Goal: Task Accomplishment & Management: Complete application form

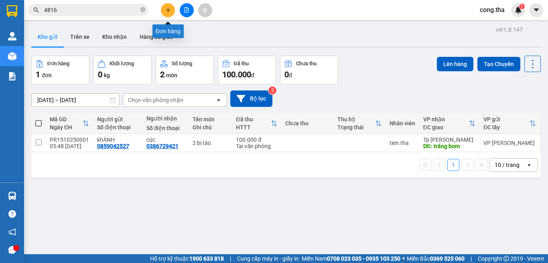
click at [166, 5] on button at bounding box center [168, 10] width 14 height 14
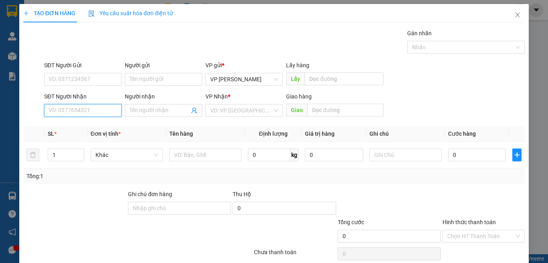
click at [114, 109] on input "SĐT Người Nhận" at bounding box center [82, 110] width 77 height 13
click at [89, 123] on div "0933455693 - Hằng" at bounding box center [82, 126] width 67 height 9
type input "0933455693"
type input "Hằng"
type input "0933455693"
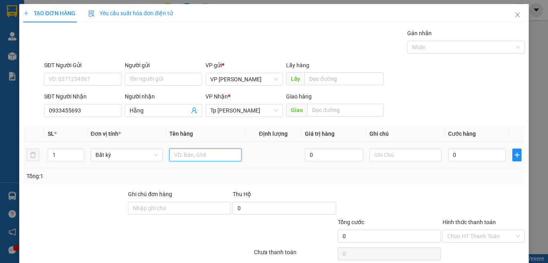
click at [199, 154] on input "text" at bounding box center [205, 155] width 72 height 13
paste input "Ă"
paste input "Ắ"
paste input "Ú"
type input "1 BI TRẮNG/ BÚN"
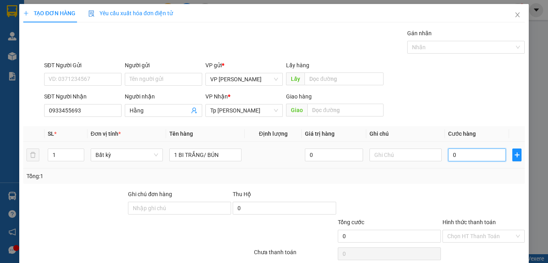
click at [478, 160] on input "0" at bounding box center [477, 155] width 58 height 13
type input "3"
type input "30"
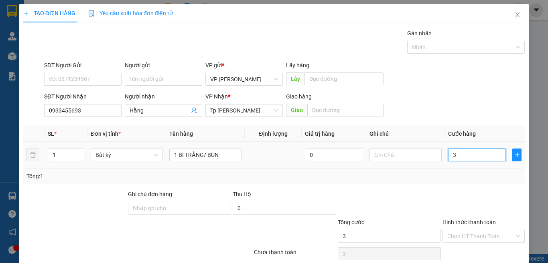
type input "30"
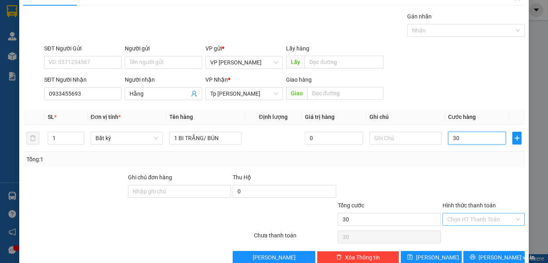
scroll to position [33, 0]
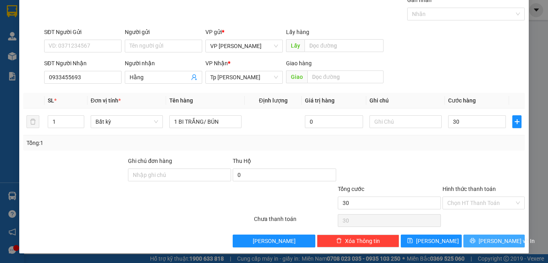
type input "30.000"
click at [489, 241] on span "[PERSON_NAME] và In" at bounding box center [506, 241] width 56 height 9
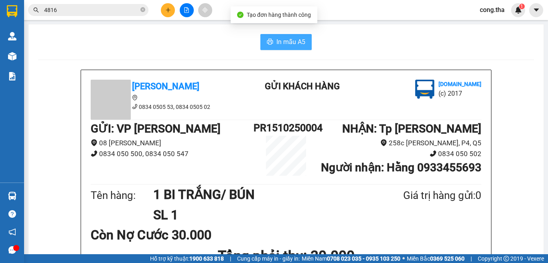
click at [284, 46] on span "In mẫu A5" at bounding box center [290, 42] width 29 height 10
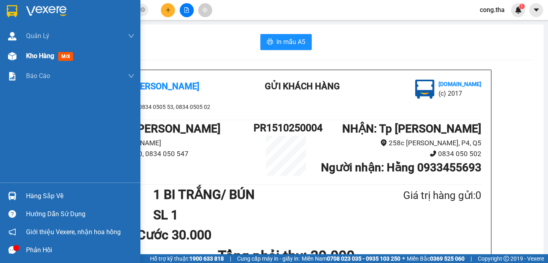
click at [67, 54] on span "mới" at bounding box center [65, 56] width 15 height 9
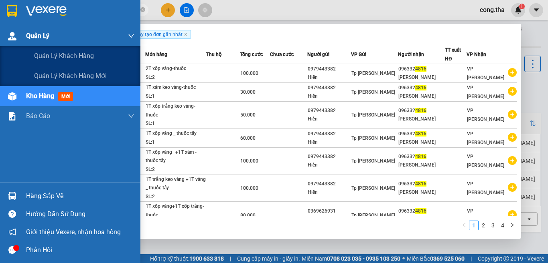
drag, startPoint x: 90, startPoint y: 12, endPoint x: 10, endPoint y: 41, distance: 85.4
click at [10, 41] on section "Kết quả tìm kiếm ( 34 ) Bộ lọc Ngày tạo đơn gần nhất Mã ĐH Trạng thái Món hàng …" at bounding box center [274, 131] width 548 height 263
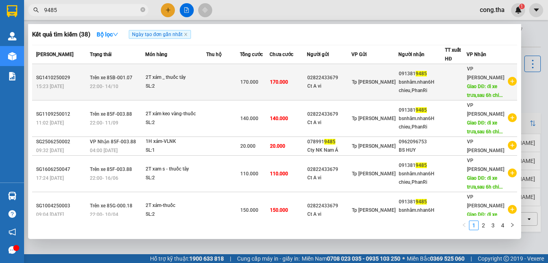
type input "9485"
click at [485, 81] on div "VP Phan Rang Giao DĐ: đi xe trưa,sau 6h chi..." at bounding box center [487, 82] width 40 height 35
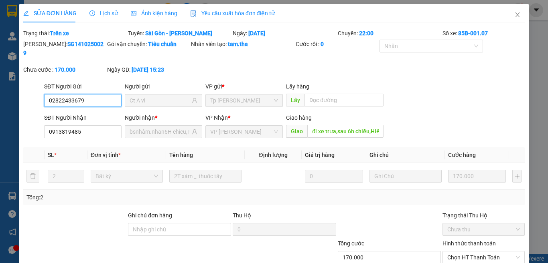
type input "02822433679"
type input "Ct A vi"
type input "0913819485"
type input "bsnhâm.nhan6H chieu,PhanRi"
type input "đi xe trưa,sau 6h chiều,Hiệp An_chợ lầu"
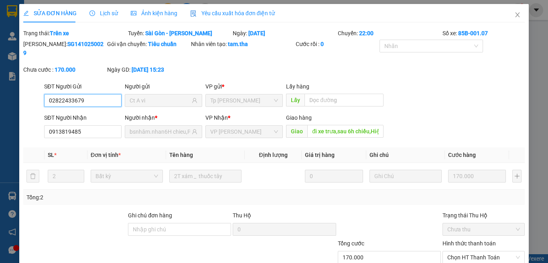
type input "170.000"
click at [356, 125] on input "đi xe trưa,sau 6h chiều,Hiệp An_chợ lầu" at bounding box center [345, 131] width 76 height 13
click at [164, 128] on input "bsnhâm.nhan6H chieu,PhanRi" at bounding box center [160, 132] width 61 height 9
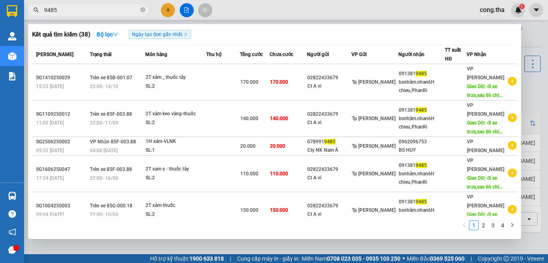
click at [85, 12] on input "9485" at bounding box center [91, 10] width 95 height 9
click at [530, 34] on div at bounding box center [274, 131] width 548 height 263
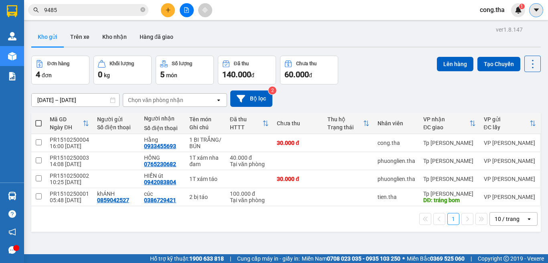
click at [531, 15] on button at bounding box center [536, 10] width 14 height 14
click at [504, 15] on div "cong.tha 1" at bounding box center [499, 10] width 52 height 14
click at [499, 7] on span "cong.tha" at bounding box center [492, 10] width 38 height 10
click at [496, 22] on span "Đăng xuất" at bounding box center [503, 24] width 34 height 9
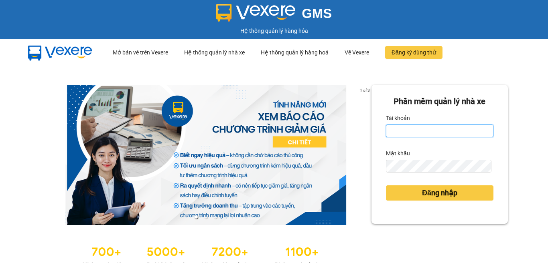
click at [405, 130] on input "Tài khoản" at bounding box center [439, 131] width 107 height 13
type input "phuong.tha"
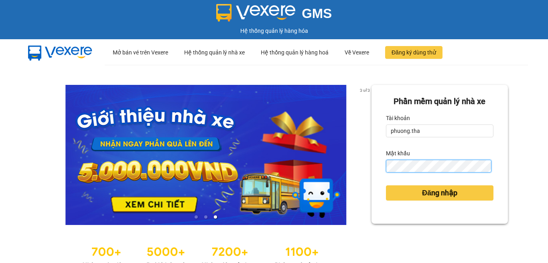
click at [386, 186] on button "Đăng nhập" at bounding box center [439, 193] width 107 height 15
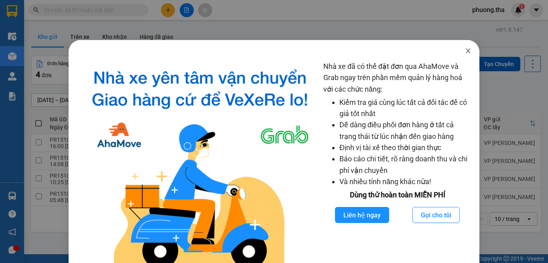
click at [465, 51] on icon "close" at bounding box center [468, 51] width 6 height 6
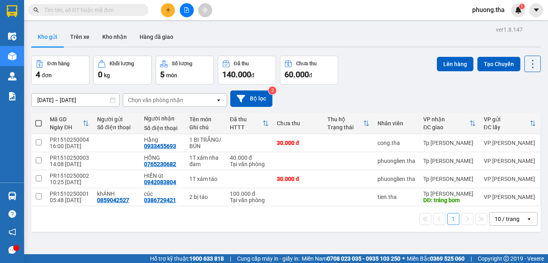
click at [168, 10] on icon "plus" at bounding box center [168, 10] width 4 height 0
click at [167, 8] on body "Kết quả tìm kiếm ( 0 ) Bộ lọc No Data phuong.tha 1 Điều hành xe Kho hàng mới Qu…" at bounding box center [274, 131] width 548 height 263
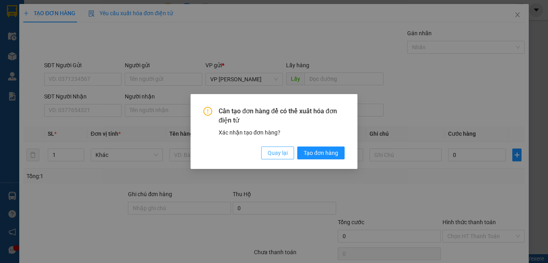
click at [268, 152] on span "Quay lại" at bounding box center [278, 153] width 20 height 9
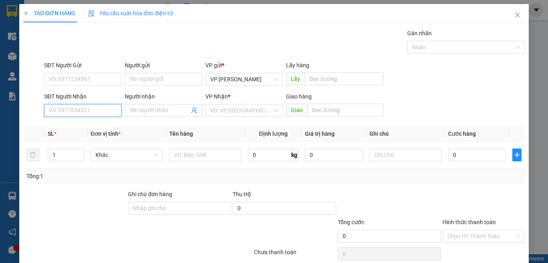
click at [94, 111] on input "SĐT Người Nhận" at bounding box center [82, 110] width 77 height 13
click at [85, 111] on input "2511" at bounding box center [82, 110] width 77 height 13
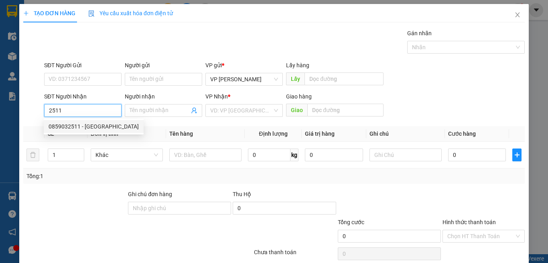
drag, startPoint x: 82, startPoint y: 124, endPoint x: 90, endPoint y: 86, distance: 38.2
click at [82, 123] on div "0859032511 - [GEOGRAPHIC_DATA]" at bounding box center [94, 126] width 90 height 9
type input "0859032511"
type input "Ý"
type input "0859032511"
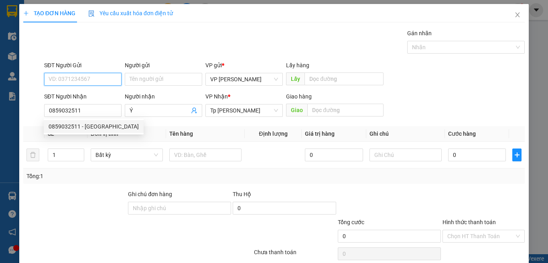
click at [91, 82] on input "SĐT Người Gửi" at bounding box center [82, 79] width 77 height 13
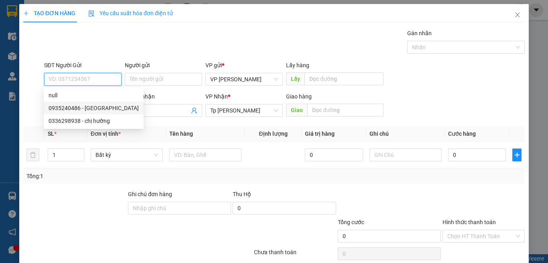
click at [84, 108] on div "0935240486 - [GEOGRAPHIC_DATA]" at bounding box center [94, 108] width 90 height 9
type input "0935240486"
type input "Ý"
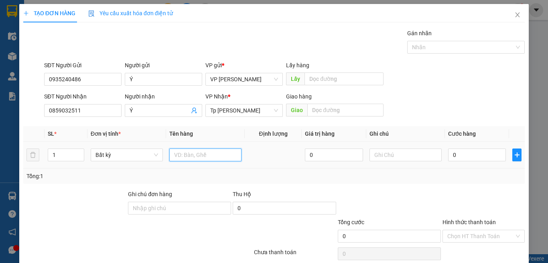
click at [196, 154] on input "text" at bounding box center [205, 155] width 72 height 13
type input "2 bao xanh"
type input "2"
click at [77, 152] on span "up" at bounding box center [79, 153] width 5 height 5
drag, startPoint x: 132, startPoint y: 178, endPoint x: 481, endPoint y: 168, distance: 349.5
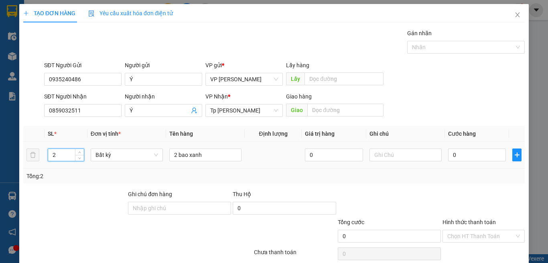
click at [132, 178] on div "Tổng: 2" at bounding box center [119, 176] width 186 height 9
click at [475, 159] on input "0" at bounding box center [477, 155] width 58 height 13
type input "1"
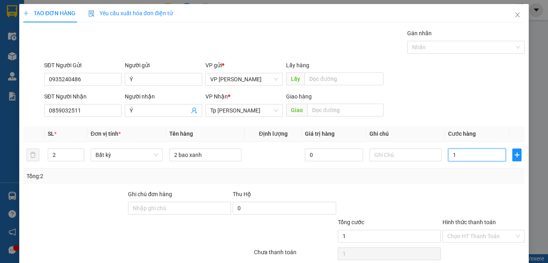
type input "12"
type input "120"
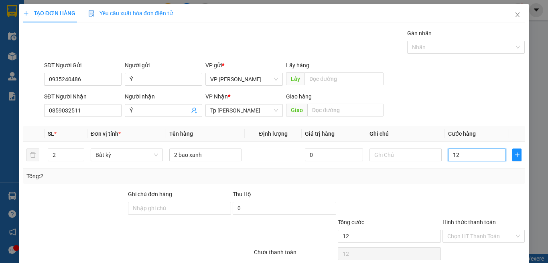
type input "120"
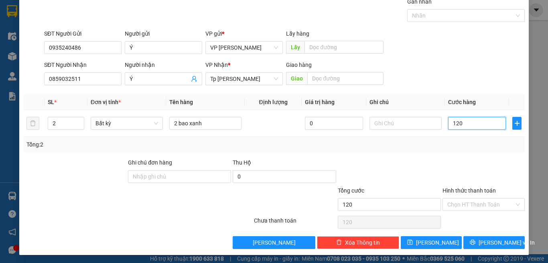
scroll to position [33, 0]
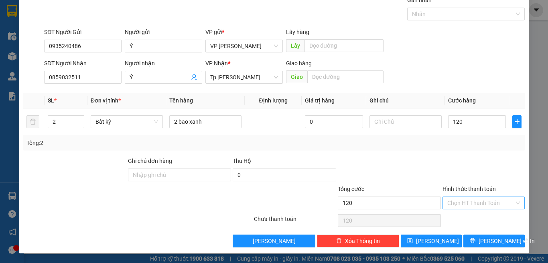
type input "120.000"
click at [464, 203] on input "Hình thức thanh toán" at bounding box center [480, 203] width 67 height 12
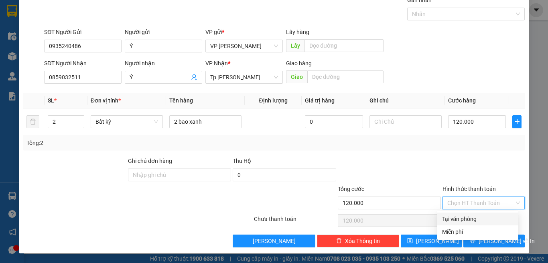
click at [459, 219] on div "Tại văn phòng" at bounding box center [477, 219] width 71 height 9
type input "0"
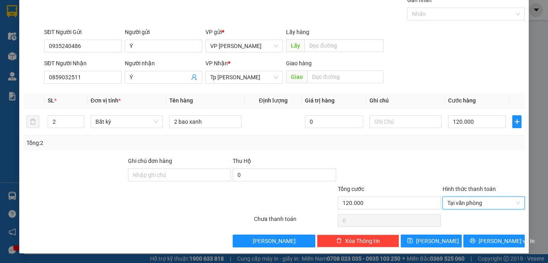
click at [436, 165] on div at bounding box center [389, 171] width 105 height 28
drag, startPoint x: 472, startPoint y: 243, endPoint x: 458, endPoint y: 245, distance: 14.5
click at [472, 243] on icon "printer" at bounding box center [473, 241] width 6 height 6
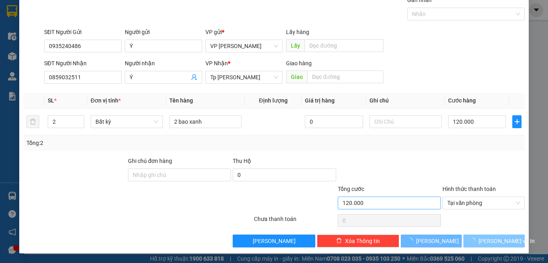
scroll to position [16, 0]
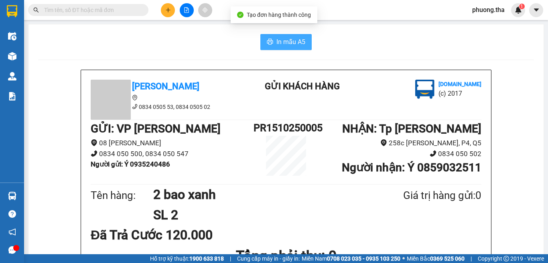
click at [283, 43] on span "In mẫu A5" at bounding box center [290, 42] width 29 height 10
click at [282, 39] on span "In mẫu A5" at bounding box center [290, 42] width 29 height 10
click at [123, 7] on input "text" at bounding box center [91, 10] width 95 height 9
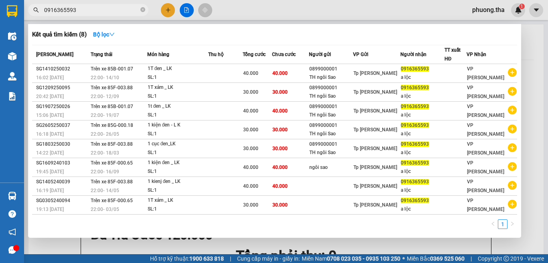
type input "0916365593"
click at [165, 10] on div at bounding box center [274, 131] width 548 height 263
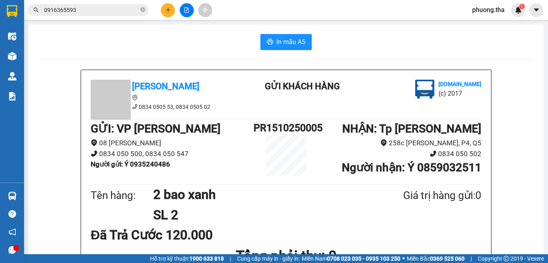
click at [165, 10] on icon "plus" at bounding box center [168, 10] width 6 height 6
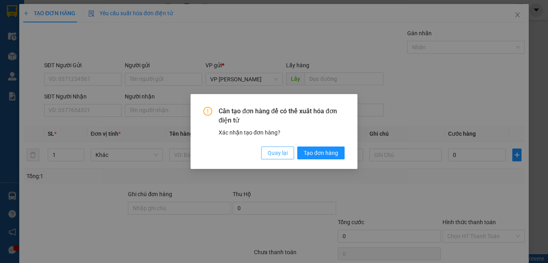
click at [284, 151] on span "Quay lại" at bounding box center [278, 153] width 20 height 9
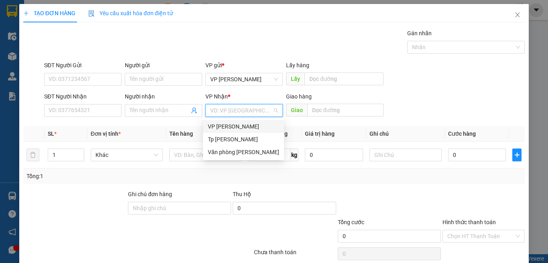
click at [260, 108] on input "search" at bounding box center [241, 111] width 62 height 12
click at [236, 134] on div "Tp [PERSON_NAME]" at bounding box center [243, 139] width 81 height 13
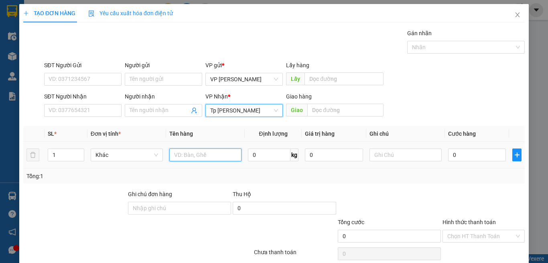
click at [203, 152] on input "text" at bounding box center [205, 155] width 72 height 13
type input "1t xanh"
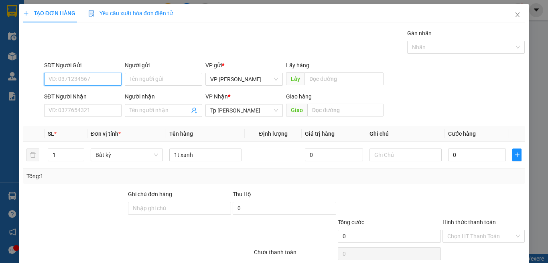
click at [97, 83] on input "SĐT Người Gửi" at bounding box center [82, 79] width 77 height 13
type input "0983747073"
click at [87, 93] on div "0983747073 - Thiên Long" at bounding box center [82, 95] width 67 height 9
type input "Thiên Long"
type input "0983747073"
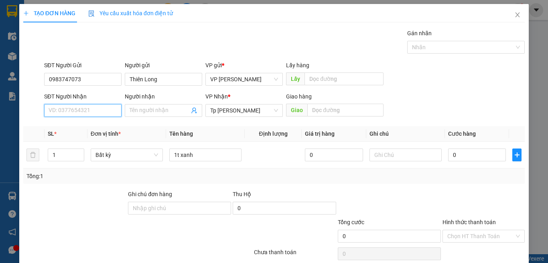
click at [94, 114] on input "SĐT Người Nhận" at bounding box center [82, 110] width 77 height 13
click at [94, 125] on div "0936930232 - Sóng" at bounding box center [82, 126] width 67 height 9
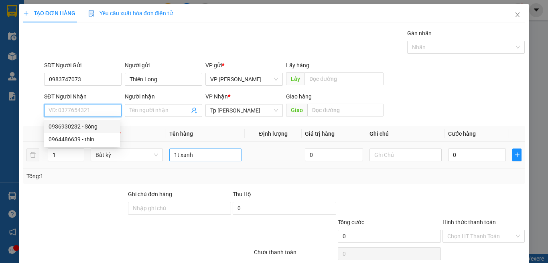
type input "0936930232"
type input "Sóng"
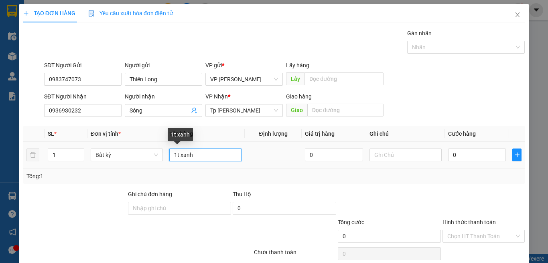
click at [212, 157] on input "1t xanh" at bounding box center [205, 155] width 72 height 13
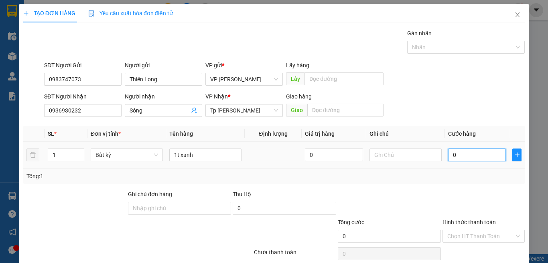
click at [460, 156] on input "0" at bounding box center [477, 155] width 58 height 13
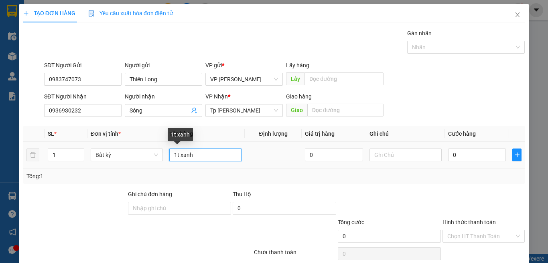
click at [234, 153] on input "1t xanh" at bounding box center [205, 155] width 72 height 13
type input "1t xanh . lk"
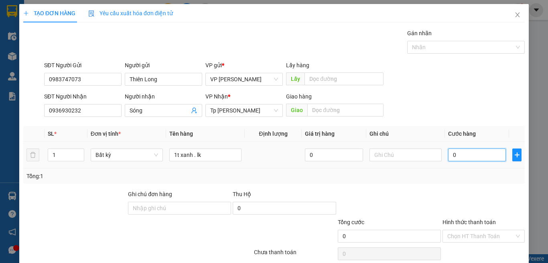
click at [466, 153] on input "0" at bounding box center [477, 155] width 58 height 13
type input "3"
type input "30"
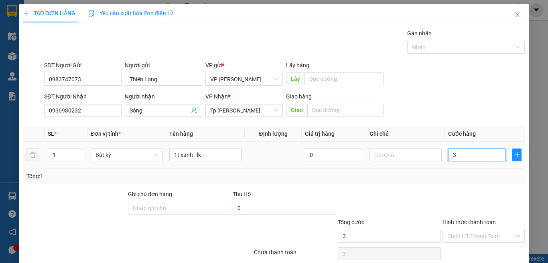
type input "30"
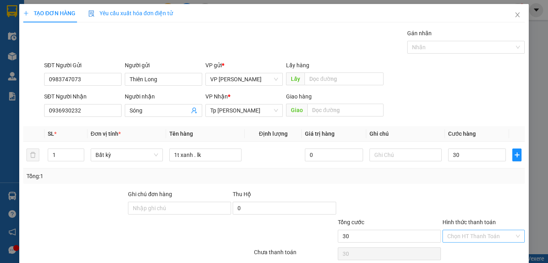
type input "30.000"
click at [471, 231] on input "Hình thức thanh toán" at bounding box center [480, 237] width 67 height 12
click at [467, 248] on div "Tại văn phòng" at bounding box center [477, 252] width 71 height 9
type input "0"
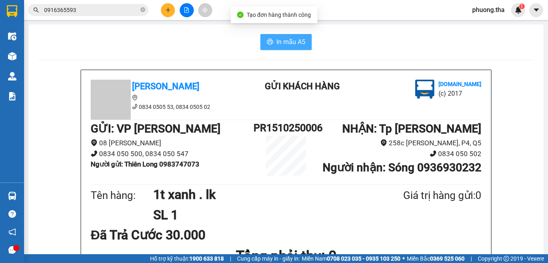
click at [282, 47] on span "In mẫu A5" at bounding box center [290, 42] width 29 height 10
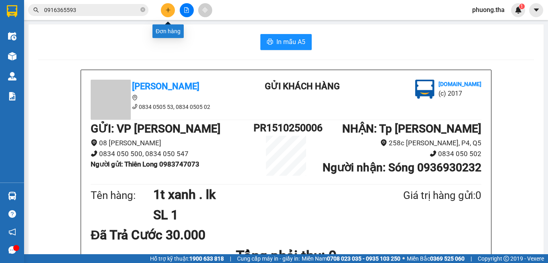
click at [168, 10] on icon "plus" at bounding box center [168, 10] width 4 height 0
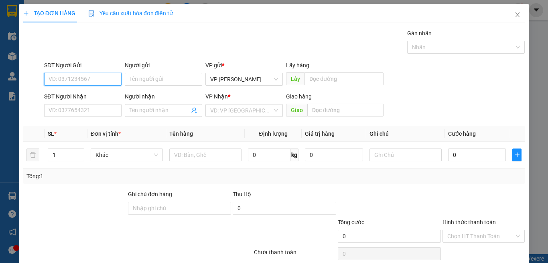
drag, startPoint x: 271, startPoint y: 114, endPoint x: 251, endPoint y: 120, distance: 21.1
click at [271, 114] on div "VD: VP [GEOGRAPHIC_DATA]" at bounding box center [243, 110] width 77 height 13
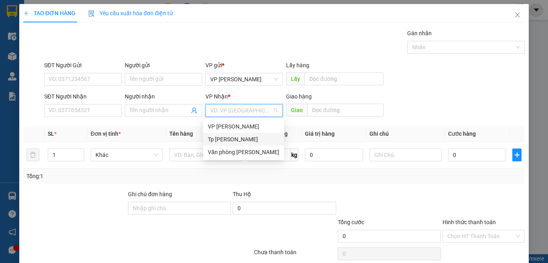
click at [229, 140] on div "Tp [PERSON_NAME]" at bounding box center [243, 139] width 71 height 9
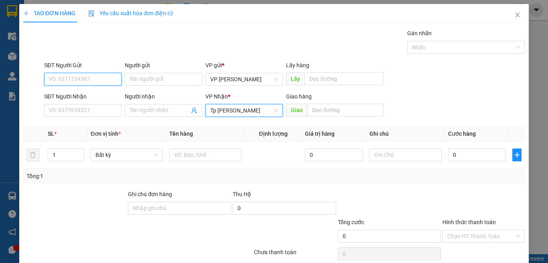
click at [76, 73] on input "SĐT Người Gửi" at bounding box center [82, 79] width 77 height 13
type input "0918767081"
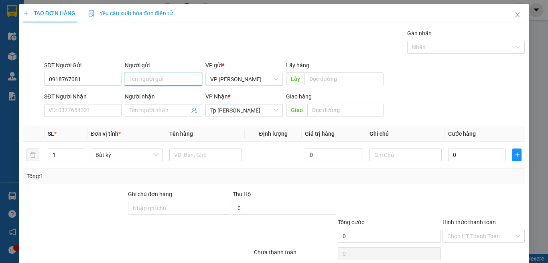
click at [144, 80] on input "Người gửi" at bounding box center [163, 79] width 77 height 13
paste input "ỳ"
type input "Quỳnh"
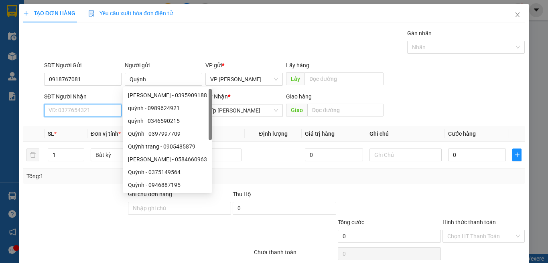
click at [95, 109] on input "SĐT Người Nhận" at bounding box center [82, 110] width 77 height 13
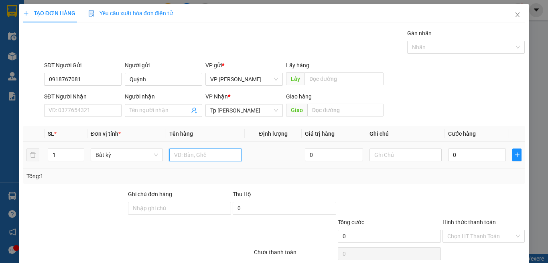
click at [219, 160] on input "text" at bounding box center [205, 155] width 72 height 13
paste input "óp"
paste input "ốp"
paste input "àn"
paste input "ọc"
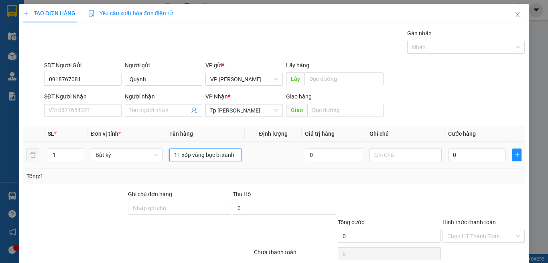
paste input "đ"
paste input "ò"
paste input "ồ"
paste input "ă"
type input "1T xốp vàng bọc bi xanh đồ ăn"
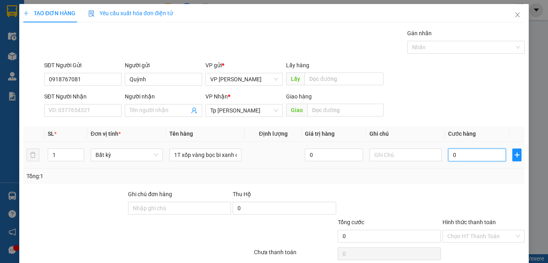
click at [460, 154] on input "0" at bounding box center [477, 155] width 58 height 13
type input "3"
type input "30"
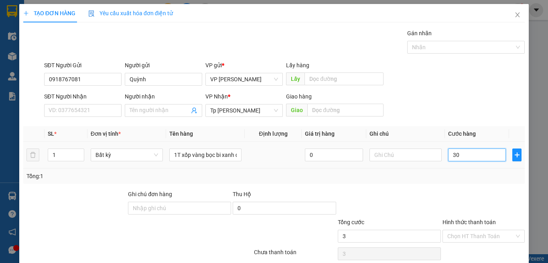
type input "30"
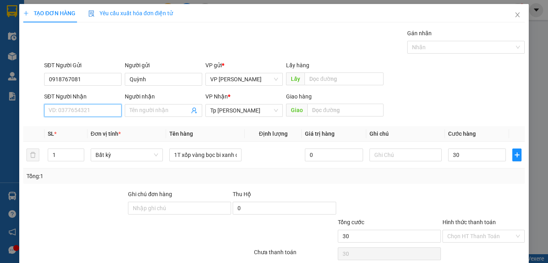
type input "30.000"
click at [78, 113] on input "SĐT Người Nhận" at bounding box center [82, 110] width 77 height 13
type input "0987147153"
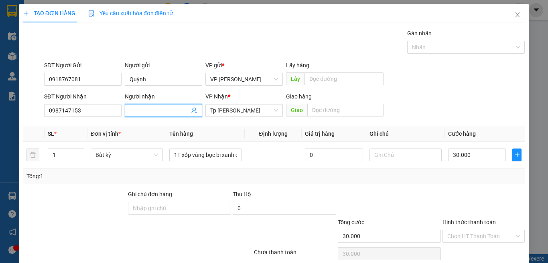
click at [140, 105] on span at bounding box center [163, 110] width 77 height 13
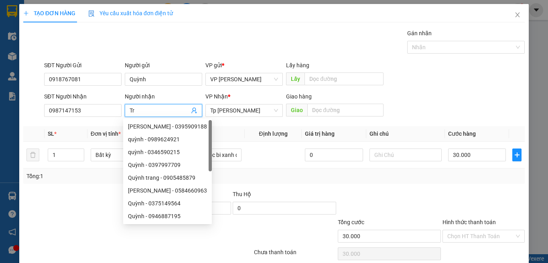
paste input "ú"
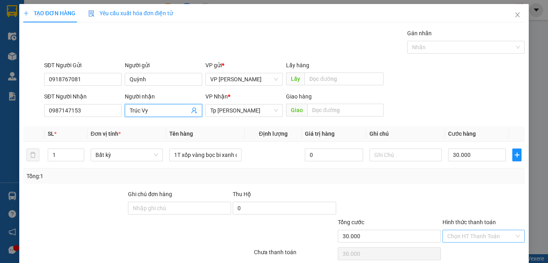
type input "Trúc Vy"
click at [478, 231] on input "Hình thức thanh toán" at bounding box center [480, 237] width 67 height 12
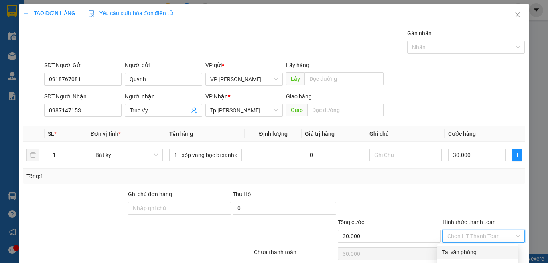
click at [466, 246] on div "Tại văn phòng" at bounding box center [477, 252] width 81 height 13
type input "0"
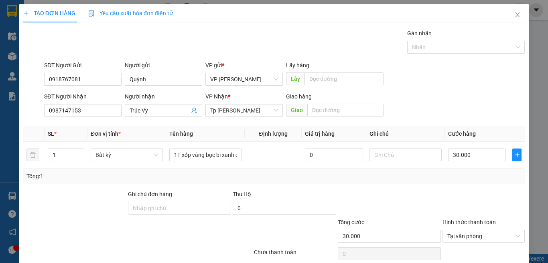
click at [452, 190] on div at bounding box center [484, 204] width 84 height 28
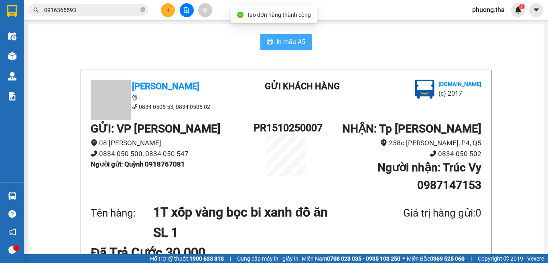
click at [272, 44] on button "In mẫu A5" at bounding box center [285, 42] width 51 height 16
click at [143, 8] on icon "close-circle" at bounding box center [142, 9] width 5 height 5
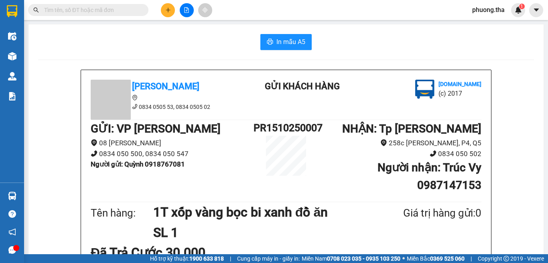
click at [122, 9] on input "text" at bounding box center [91, 10] width 95 height 9
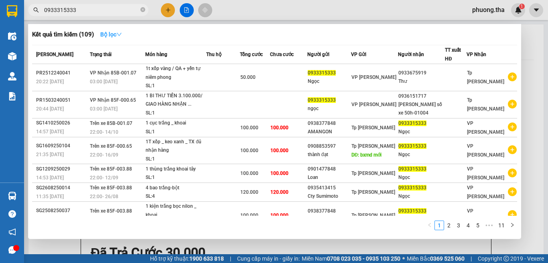
type input "0933315333"
click at [112, 32] on strong "Bộ lọc" at bounding box center [111, 34] width 22 height 6
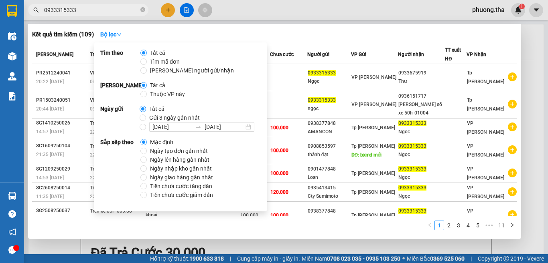
click at [148, 152] on span "Ngày tạo đơn gần nhất" at bounding box center [179, 151] width 64 height 9
click at [147, 152] on input "Ngày tạo đơn gần nhất" at bounding box center [143, 151] width 6 height 6
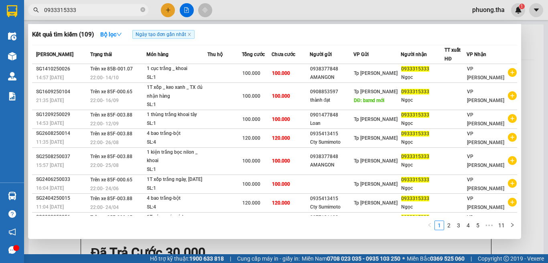
click at [262, 15] on div at bounding box center [274, 131] width 548 height 263
click at [125, 9] on input "0933315333" at bounding box center [91, 10] width 95 height 9
click at [165, 11] on div at bounding box center [274, 131] width 548 height 263
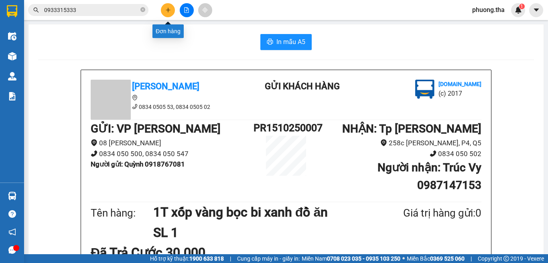
click at [172, 13] on button at bounding box center [168, 10] width 14 height 14
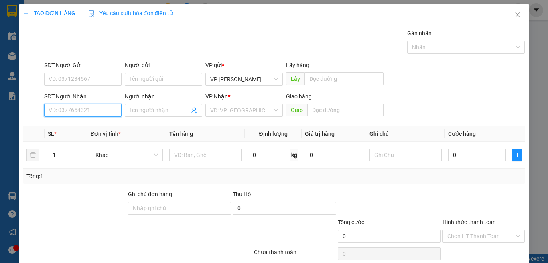
click at [97, 109] on input "SĐT Người Nhận" at bounding box center [82, 110] width 77 height 13
click at [97, 109] on input "418" at bounding box center [82, 110] width 77 height 13
click at [79, 124] on div "0977692418 - LỢI" at bounding box center [82, 126] width 67 height 9
type input "0977692418"
type input "LỢI"
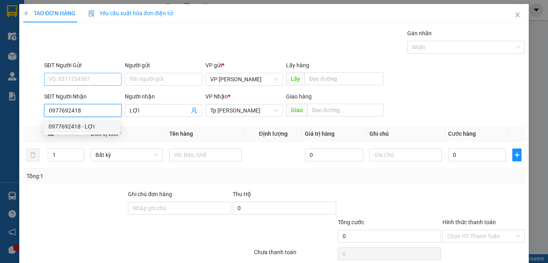
type input "0977692418"
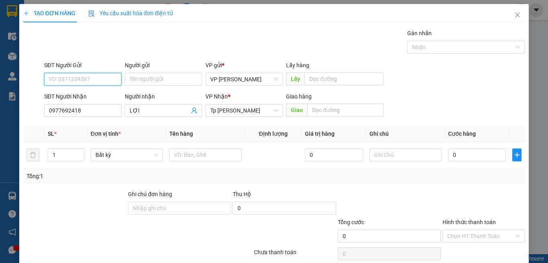
click at [83, 76] on input "SĐT Người Gửi" at bounding box center [82, 79] width 77 height 13
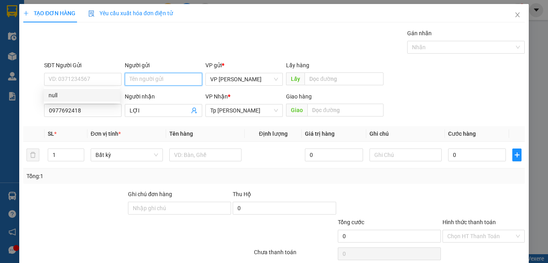
click at [138, 79] on input "Người gửi" at bounding box center [163, 79] width 77 height 13
paste input "ì"
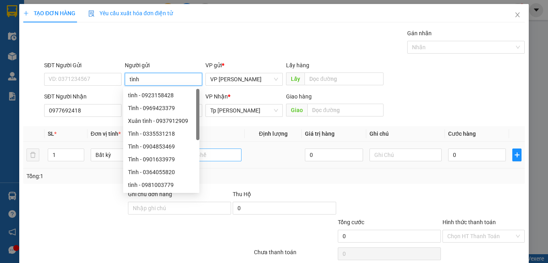
type input "tình"
click at [235, 160] on input "text" at bounding box center [205, 155] width 72 height 13
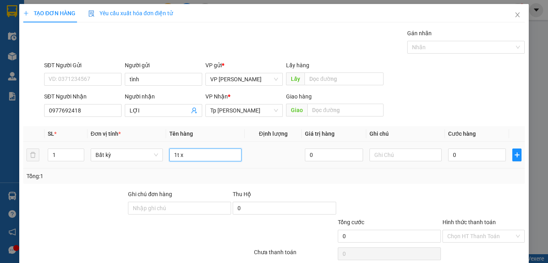
paste input "ám"
paste input "ây"
type input "1t xám dây"
click at [480, 158] on input "0" at bounding box center [477, 155] width 58 height 13
drag, startPoint x: 499, startPoint y: 234, endPoint x: 498, endPoint y: 241, distance: 6.9
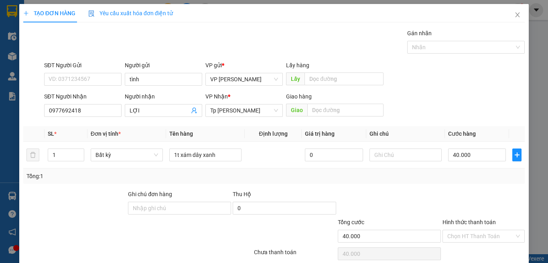
click at [498, 241] on div "Transit Pickup Surcharge Ids Transit Deliver Surcharge Ids Transit Deliver Surc…" at bounding box center [273, 155] width 501 height 252
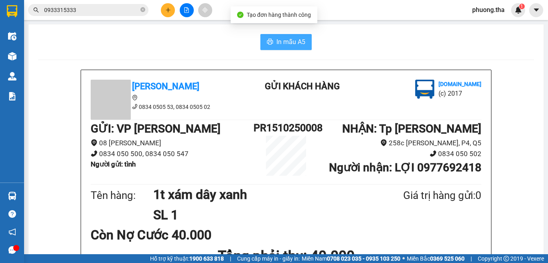
click at [276, 38] on span "In mẫu A5" at bounding box center [290, 42] width 29 height 10
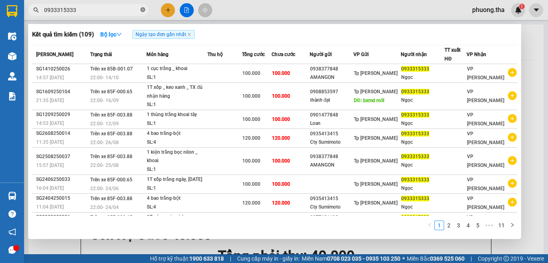
click at [143, 10] on icon "close-circle" at bounding box center [142, 9] width 5 height 5
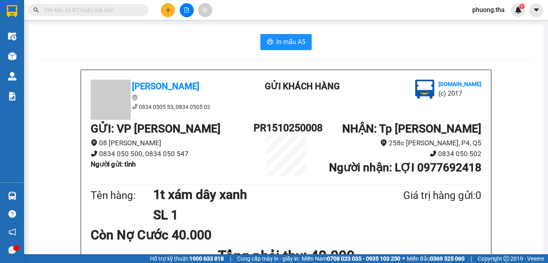
click at [120, 10] on input "text" at bounding box center [91, 10] width 95 height 9
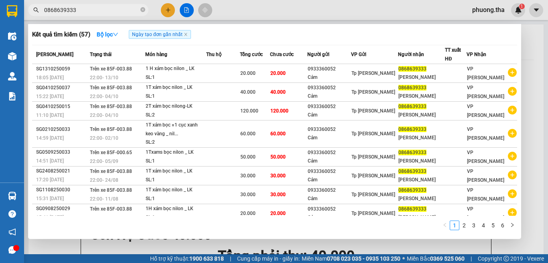
type input "0868639333"
click at [165, 10] on div at bounding box center [274, 131] width 548 height 263
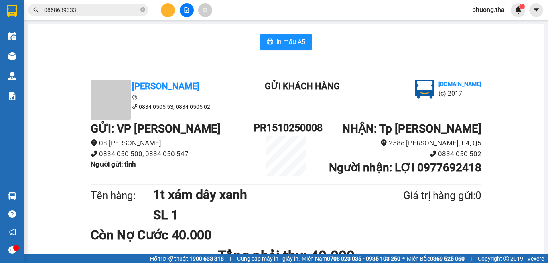
click at [165, 10] on icon "plus" at bounding box center [168, 10] width 6 height 6
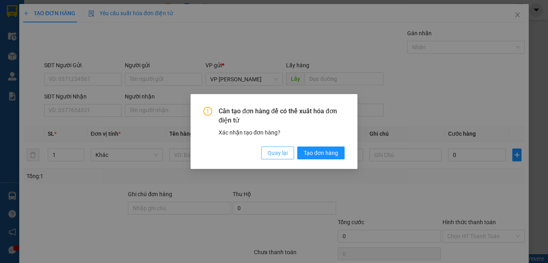
click at [272, 156] on span "Quay lại" at bounding box center [278, 153] width 20 height 9
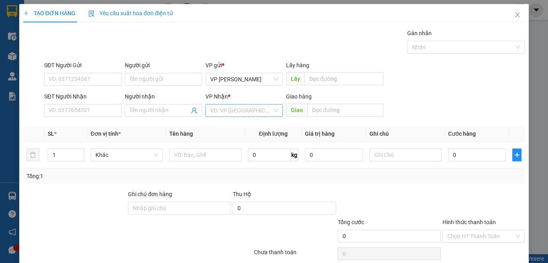
click at [233, 113] on input "search" at bounding box center [241, 111] width 62 height 12
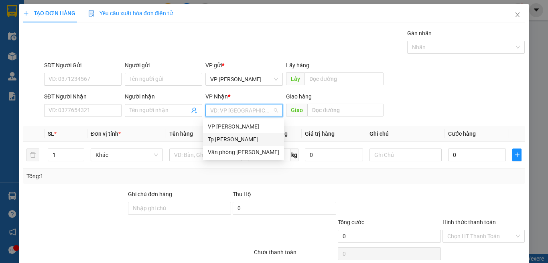
click at [226, 137] on div "Tp [PERSON_NAME]" at bounding box center [243, 139] width 71 height 9
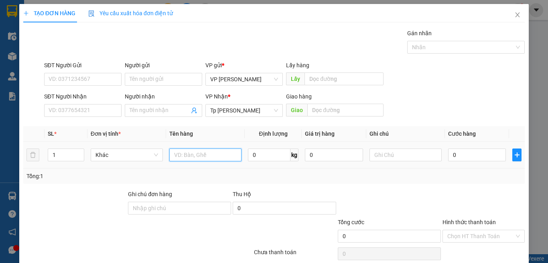
drag, startPoint x: 178, startPoint y: 151, endPoint x: 173, endPoint y: 152, distance: 5.1
click at [173, 152] on input "text" at bounding box center [205, 155] width 72 height 13
paste input "óp"
paste input "ốp"
paste input "án"
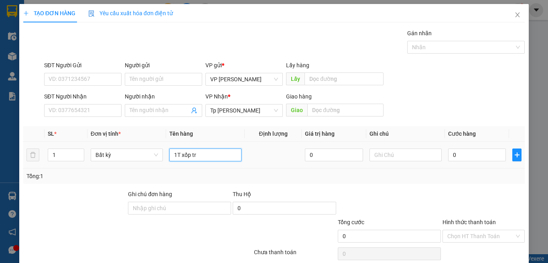
paste input "ắng"
type input "1T xốp trắng"
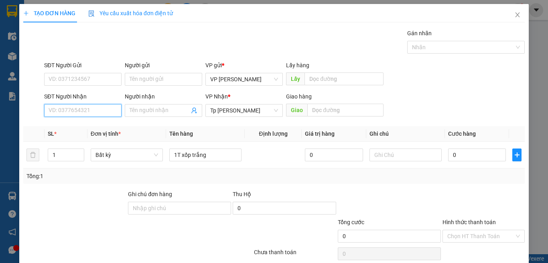
click at [107, 112] on input "SĐT Người Nhận" at bounding box center [82, 110] width 77 height 13
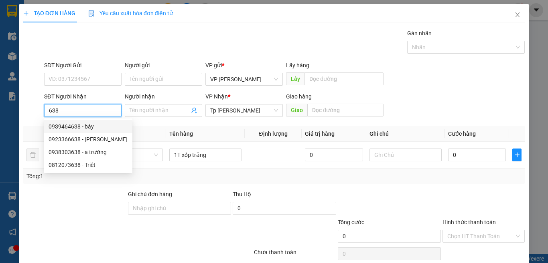
click at [87, 127] on div "0939464638 - bảy" at bounding box center [88, 126] width 79 height 9
type input "0939464638"
type input "bảy"
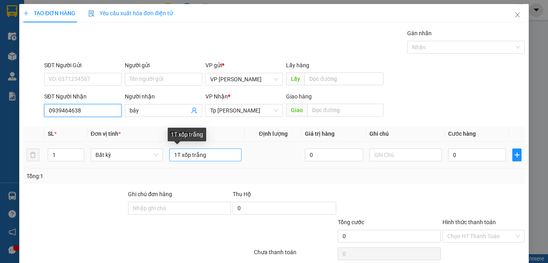
type input "0939464638"
click at [209, 156] on input "1T xốp trắng" at bounding box center [205, 155] width 72 height 13
paste input "ò"
paste input "ánh"
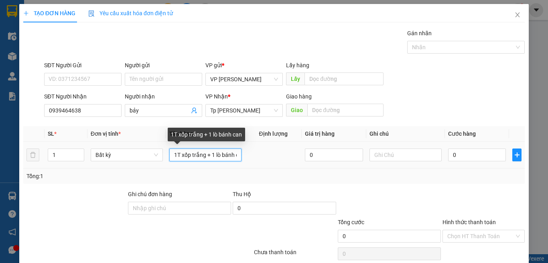
paste input "ăn"
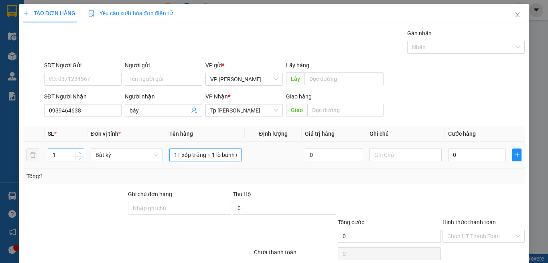
type input "1T xốp trắng + 1 lò bánh căn"
type input "2"
click at [78, 153] on icon "up" at bounding box center [79, 153] width 3 height 3
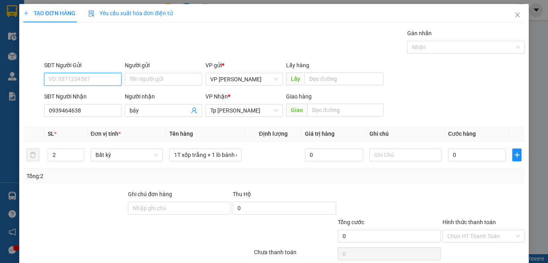
click at [82, 79] on input "SĐT Người Gửi" at bounding box center [82, 79] width 77 height 13
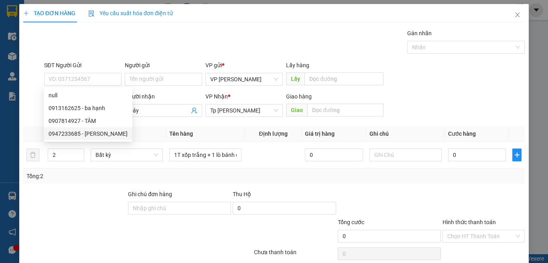
click at [101, 174] on div "Tổng: 2" at bounding box center [119, 176] width 186 height 9
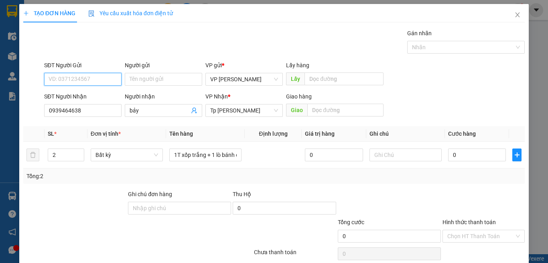
click at [95, 74] on input "SĐT Người Gửi" at bounding box center [82, 79] width 77 height 13
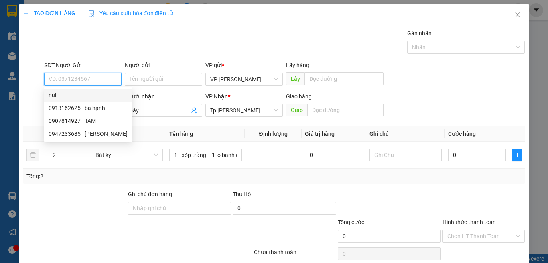
click at [80, 77] on input "SĐT Người Gửi" at bounding box center [82, 79] width 77 height 13
click at [130, 136] on th "Đơn vị tính *" at bounding box center [126, 134] width 79 height 16
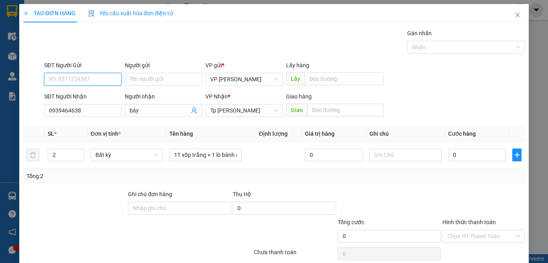
click at [93, 81] on input "SĐT Người Gửi" at bounding box center [82, 79] width 77 height 13
click at [93, 81] on input "3634" at bounding box center [82, 79] width 77 height 13
drag, startPoint x: 78, startPoint y: 81, endPoint x: 0, endPoint y: 70, distance: 78.5
click at [0, 70] on div "TẠO ĐƠN HÀNG Yêu cầu xuất hóa đơn điện tử Transit Pickup Surcharge Ids Transit …" at bounding box center [274, 131] width 548 height 263
type input "0932383436"
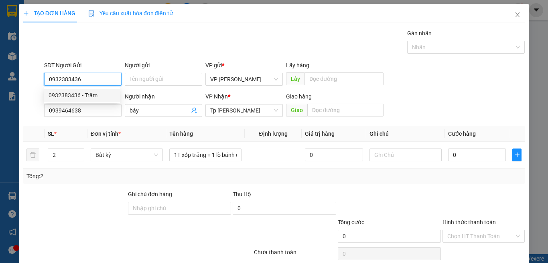
click at [86, 93] on div "0932383436 - Trâm" at bounding box center [82, 95] width 67 height 9
type input "Trâm"
type input "0932383436"
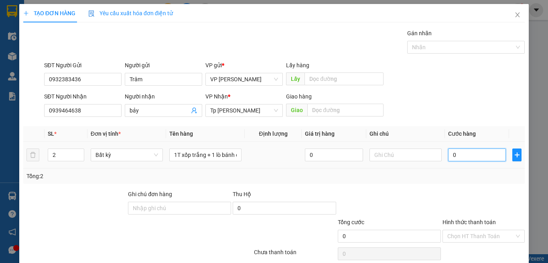
click at [477, 156] on input "0" at bounding box center [477, 155] width 58 height 13
type input "8"
type input "80"
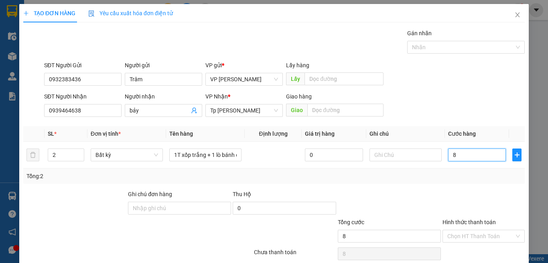
type input "80"
click at [454, 149] on input "80" at bounding box center [477, 155] width 58 height 13
type input "1"
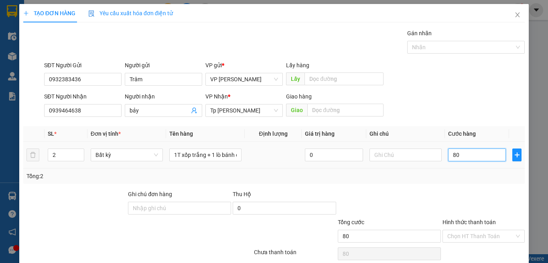
type input "1"
click at [463, 156] on div "Transit Pickup Surcharge Ids Transit Deliver Surcharge Ids Transit Deliver Surc…" at bounding box center [273, 155] width 501 height 252
drag, startPoint x: 466, startPoint y: 204, endPoint x: 462, endPoint y: 210, distance: 7.0
click at [464, 231] on input "Hình thức thanh toán" at bounding box center [480, 237] width 67 height 12
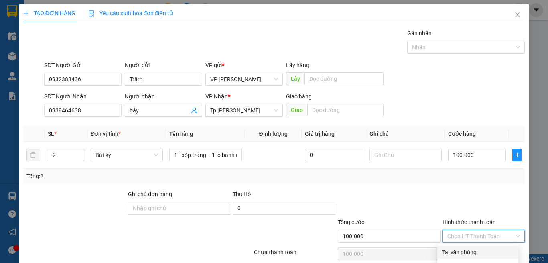
click at [462, 248] on div "Tại văn phòng" at bounding box center [477, 252] width 71 height 9
click at [442, 190] on div at bounding box center [484, 204] width 84 height 28
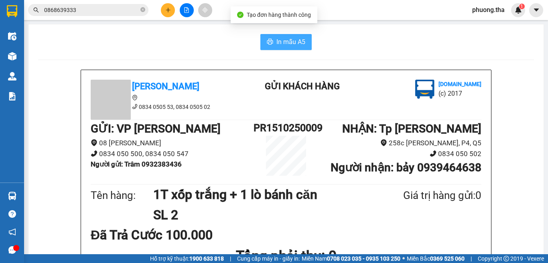
click at [287, 45] on span "In mẫu A5" at bounding box center [290, 42] width 29 height 10
click at [282, 39] on span "In mẫu A5" at bounding box center [290, 42] width 29 height 10
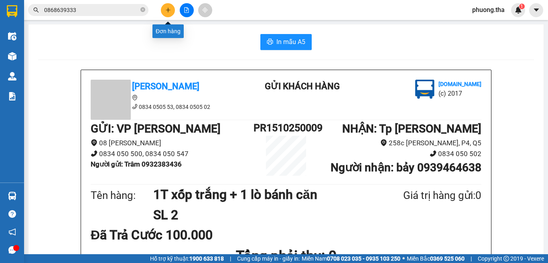
click at [170, 8] on icon "plus" at bounding box center [168, 10] width 6 height 6
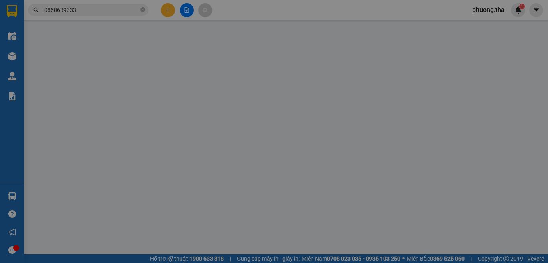
click at [170, 8] on div "Yêu cầu xuất hóa đơn điện tử" at bounding box center [130, 13] width 85 height 18
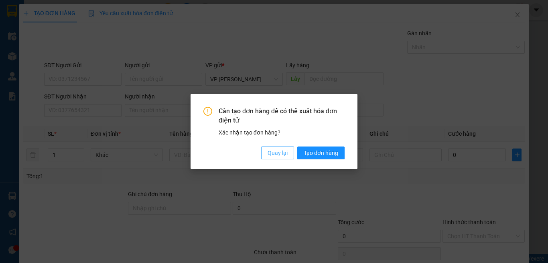
click at [274, 148] on button "Quay lại" at bounding box center [277, 153] width 33 height 13
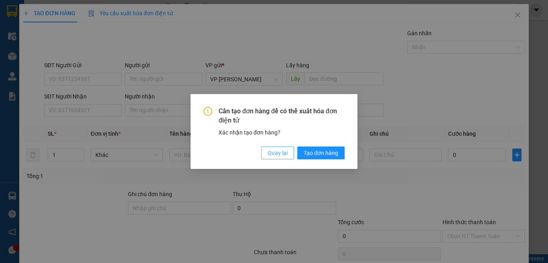
click at [286, 156] on span "Quay lại" at bounding box center [278, 153] width 20 height 9
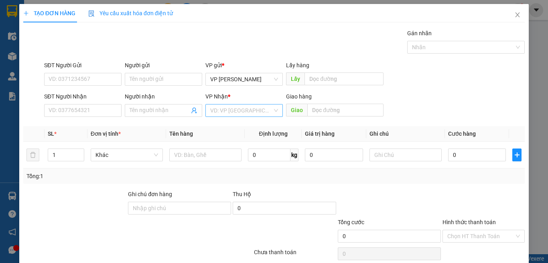
click at [248, 107] on input "search" at bounding box center [241, 111] width 62 height 12
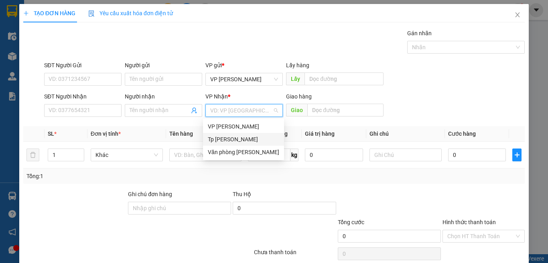
click at [236, 136] on div "Tp [PERSON_NAME]" at bounding box center [243, 139] width 71 height 9
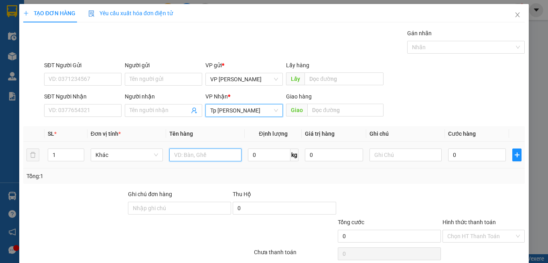
click at [199, 157] on input "text" at bounding box center [205, 155] width 72 height 13
paste input "ốp"
paste input "án"
paste input "ắng"
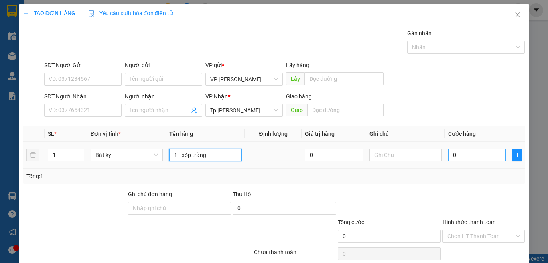
type input "1T xốp trắng"
click at [472, 159] on input "0" at bounding box center [477, 155] width 58 height 13
type input "4"
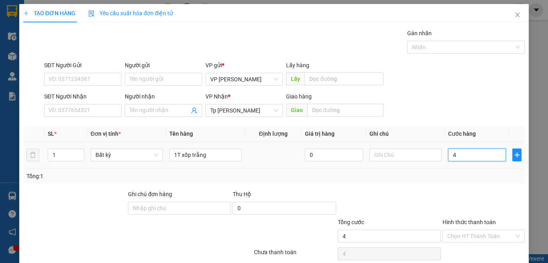
type input "40"
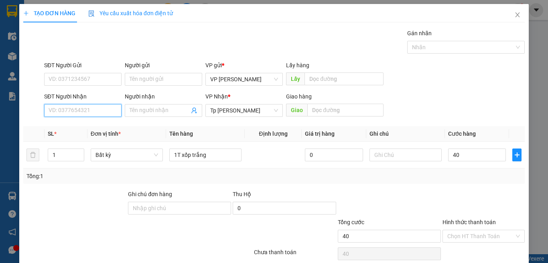
type input "40.000"
click at [90, 108] on input "SĐT Người Nhận" at bounding box center [82, 110] width 77 height 13
type input "0907727537"
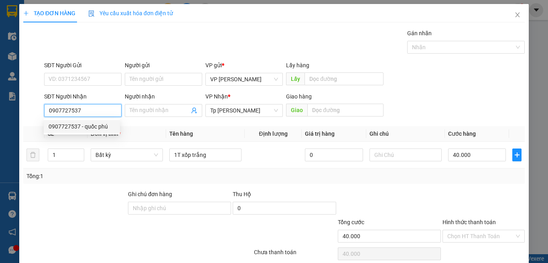
click at [76, 127] on div "0907727537 - quốc phú" at bounding box center [82, 126] width 67 height 9
type input "quốc phú"
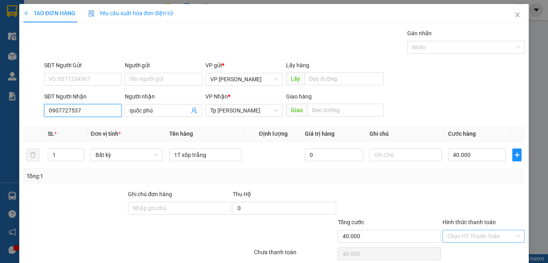
type input "0907727537"
click at [481, 234] on input "Hình thức thanh toán" at bounding box center [480, 237] width 67 height 12
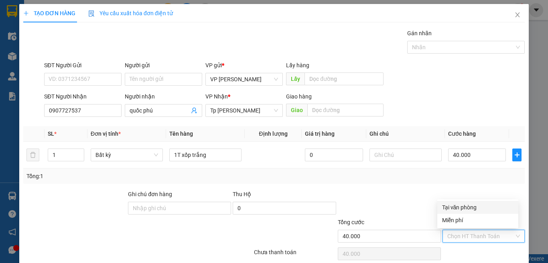
click at [467, 205] on div "Tại văn phòng" at bounding box center [477, 207] width 71 height 9
type input "0"
click at [83, 61] on div "SĐT Người Gửi" at bounding box center [82, 67] width 77 height 12
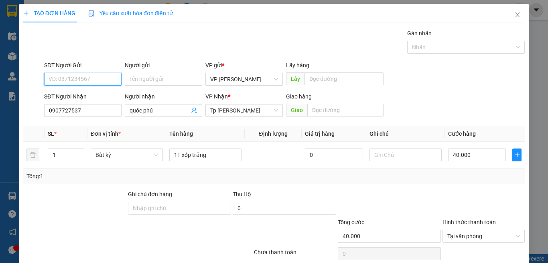
click at [87, 73] on input "SĐT Người Gửi" at bounding box center [82, 79] width 77 height 13
click at [91, 65] on div "0852130539 - đình" at bounding box center [82, 62] width 67 height 9
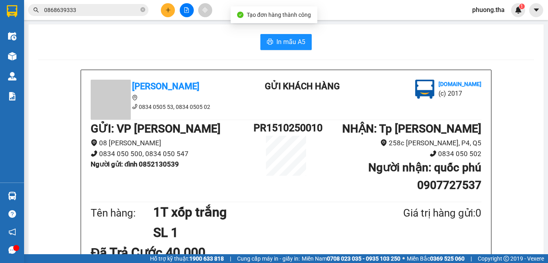
click at [267, 45] on icon "printer" at bounding box center [270, 42] width 6 height 6
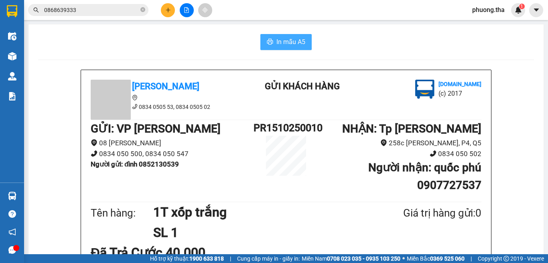
click at [125, 12] on input "0868639333" at bounding box center [91, 10] width 95 height 9
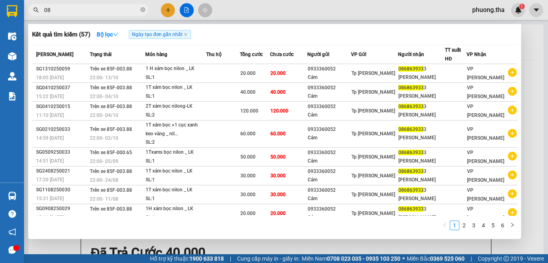
type input "0"
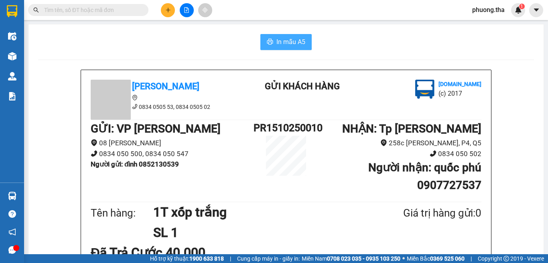
type input "d"
paste input "đ"
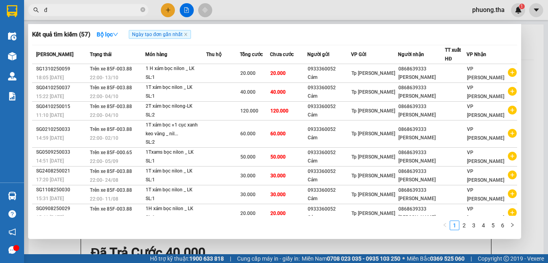
paste input "á"
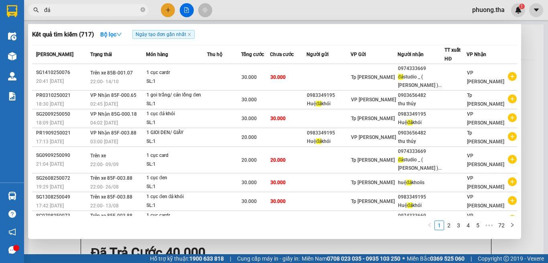
type input "đá"
click at [166, 11] on div at bounding box center [274, 131] width 548 height 263
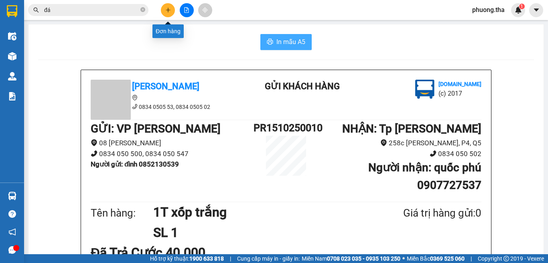
click at [166, 11] on icon "plus" at bounding box center [168, 10] width 6 height 6
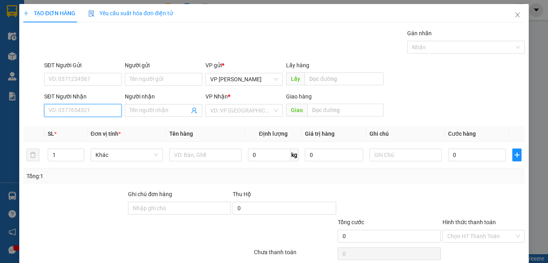
click at [93, 108] on input "SĐT Người Nhận" at bounding box center [82, 110] width 77 height 13
click at [93, 110] on input "982" at bounding box center [82, 110] width 77 height 13
click at [83, 112] on input "982" at bounding box center [82, 110] width 77 height 13
click at [87, 127] on div "0931226982 - lab PT" at bounding box center [82, 126] width 67 height 9
type input "0931226982"
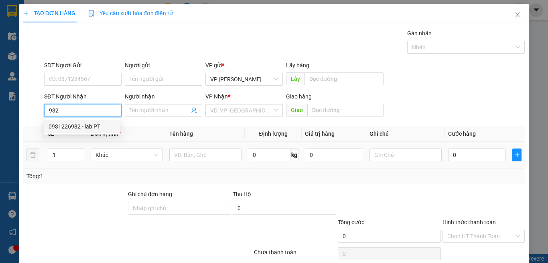
type input "lab PT"
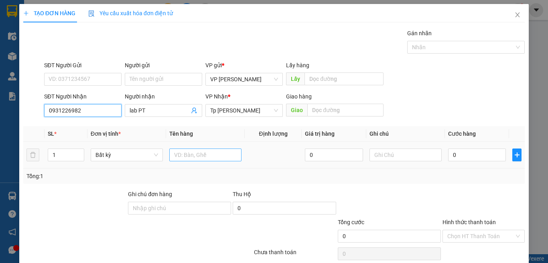
type input "0931226982"
click at [190, 158] on input "text" at bounding box center [205, 155] width 72 height 13
paste input "ôp"
paste input "ộp"
paste input "ám"
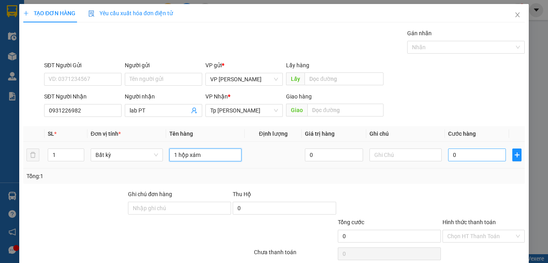
type input "1 hộp xám"
click at [472, 154] on input "0" at bounding box center [477, 155] width 58 height 13
type input "3"
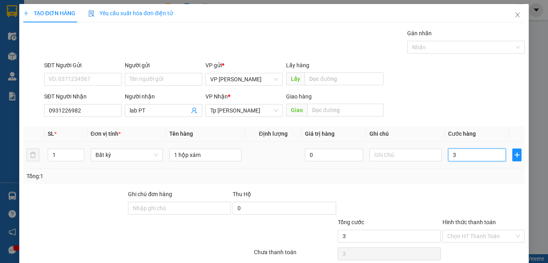
type input "30"
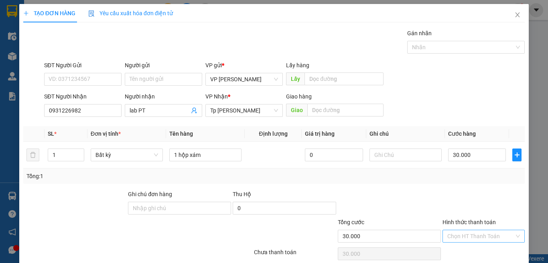
click at [465, 231] on input "Hình thức thanh toán" at bounding box center [480, 237] width 67 height 12
click at [458, 248] on div "Tại văn phòng" at bounding box center [477, 252] width 71 height 9
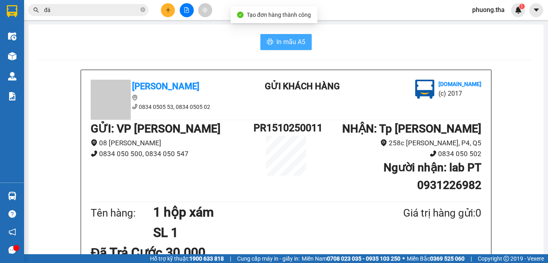
click at [290, 44] on span "In mẫu A5" at bounding box center [290, 42] width 29 height 10
click at [125, 9] on input "đá" at bounding box center [91, 10] width 95 height 9
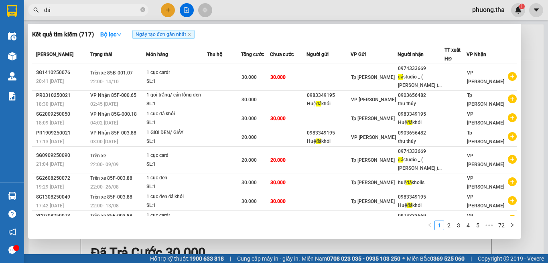
click at [170, 11] on div at bounding box center [274, 131] width 548 height 263
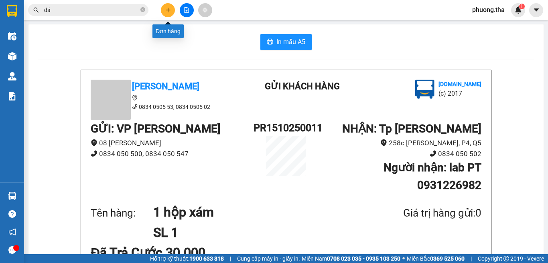
click at [170, 11] on icon "plus" at bounding box center [168, 10] width 6 height 6
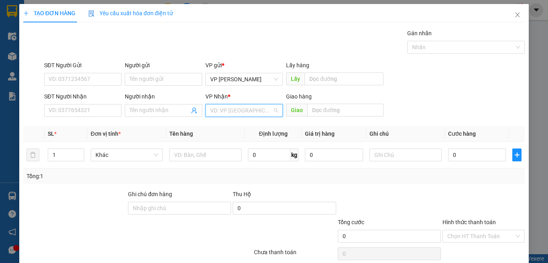
click at [234, 110] on input "search" at bounding box center [241, 111] width 62 height 12
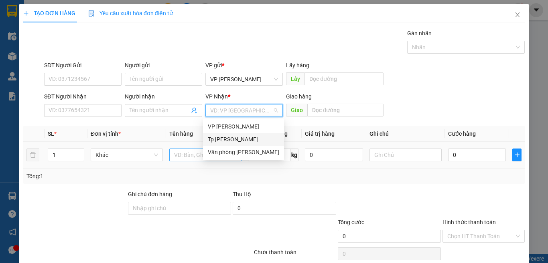
drag, startPoint x: 232, startPoint y: 142, endPoint x: 213, endPoint y: 150, distance: 20.3
click at [231, 143] on div "Tp [PERSON_NAME]" at bounding box center [243, 139] width 71 height 9
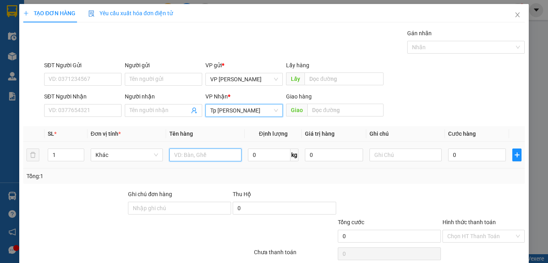
click at [189, 156] on input "text" at bounding box center [205, 155] width 72 height 13
paste input "óp"
paste input "ốp"
paste input "àn"
paste input "đ"
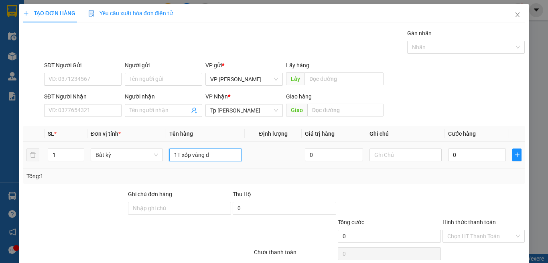
paste input "ò"
paste input "ồ"
paste input "ă"
type input "1T xốp vàng đồ ăn"
click at [459, 155] on input "0" at bounding box center [477, 155] width 58 height 13
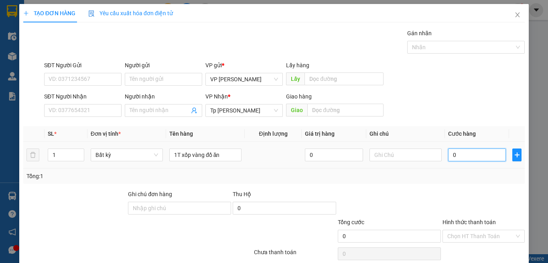
type input "3"
type input "30"
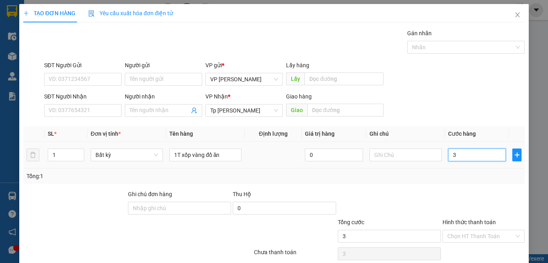
type input "30"
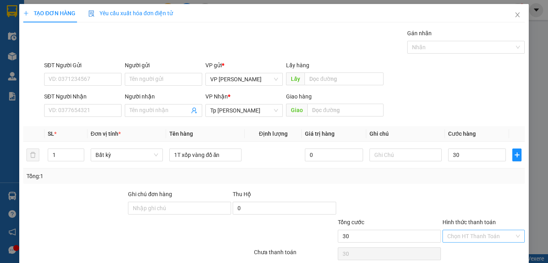
type input "30.000"
click at [475, 231] on input "Hình thức thanh toán" at bounding box center [480, 237] width 67 height 12
click at [465, 248] on div "Tại văn phòng" at bounding box center [477, 252] width 71 height 9
type input "0"
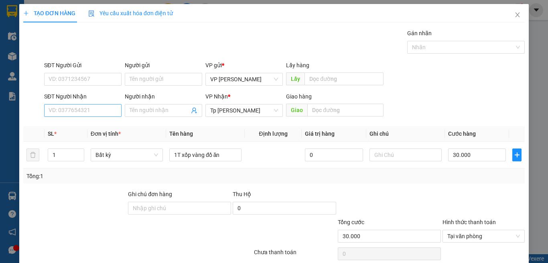
drag, startPoint x: 473, startPoint y: 239, endPoint x: 62, endPoint y: 73, distance: 443.1
click at [99, 90] on div "Transit Pickup Surcharge Ids Transit Deliver Surcharge Ids Transit Deliver Surc…" at bounding box center [273, 155] width 501 height 252
click at [91, 73] on input "SĐT Người Gửi" at bounding box center [82, 79] width 77 height 13
type input "0935091287"
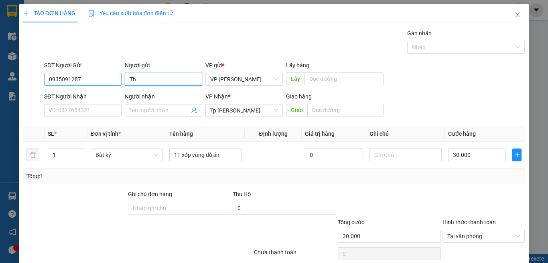
paste input "ọ"
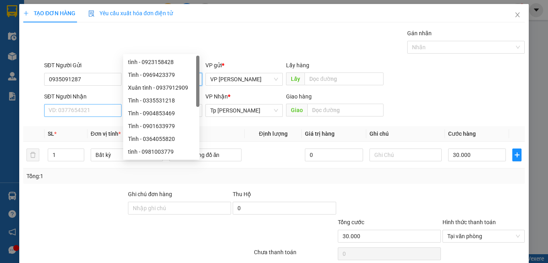
type input "Thọ"
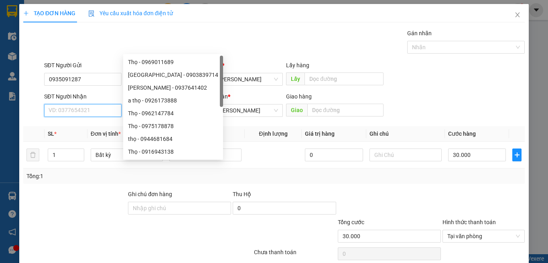
click at [88, 104] on input "SĐT Người Nhận" at bounding box center [82, 110] width 77 height 13
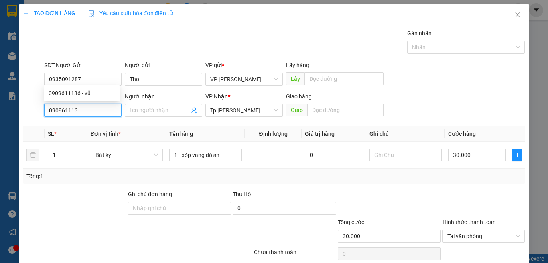
type input "0909611136"
click at [63, 93] on div "0909611136 - vũ" at bounding box center [82, 93] width 67 height 9
type input "vũ"
type input "0909611136"
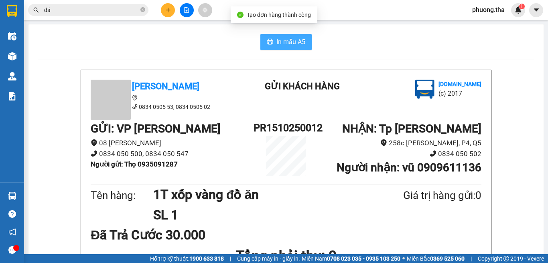
click at [276, 47] on span "In mẫu A5" at bounding box center [290, 42] width 29 height 10
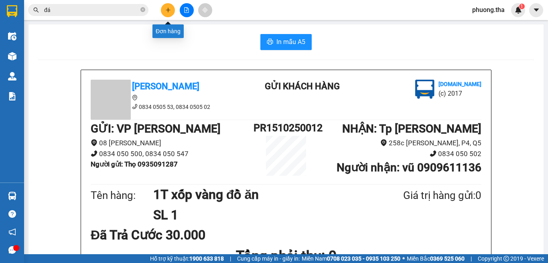
click at [168, 7] on icon "plus" at bounding box center [168, 10] width 6 height 6
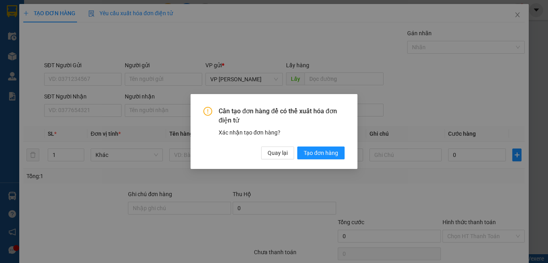
click at [274, 160] on div "Cần tạo đơn hàng để có thể xuất hóa đơn điện tử Xác nhận tạo đơn hàng? Quay lại…" at bounding box center [274, 131] width 167 height 75
click at [273, 155] on span "Quay lại" at bounding box center [278, 153] width 20 height 9
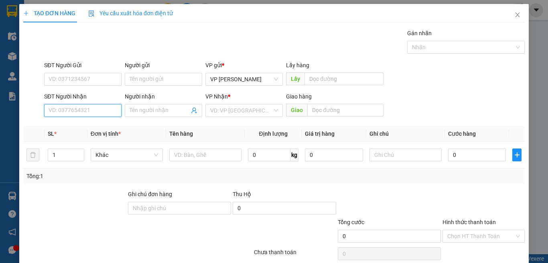
click at [87, 116] on input "SĐT Người Nhận" at bounding box center [82, 110] width 77 height 13
click at [87, 116] on input "701" at bounding box center [82, 110] width 77 height 13
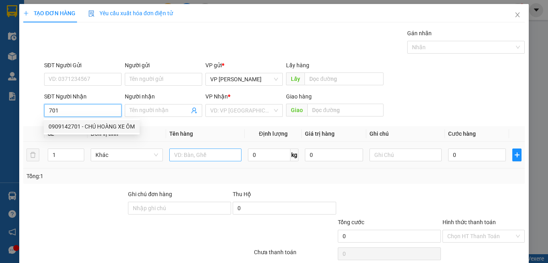
drag, startPoint x: 86, startPoint y: 126, endPoint x: 191, endPoint y: 152, distance: 108.3
click at [87, 126] on div "0909142701 - CHÚ HOÀNG XE ÔM" at bounding box center [92, 126] width 86 height 9
type input "0909142701"
type input "CHÚ HOÀNG XE ÔM"
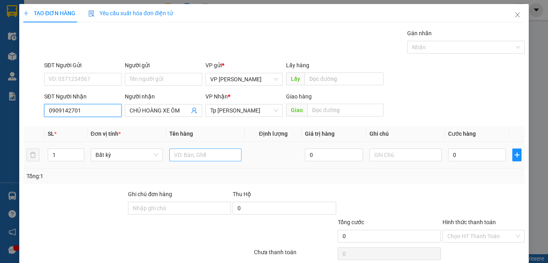
type input "0909142701"
click at [195, 152] on input "text" at bounding box center [205, 155] width 72 height 13
paste input "ôp"
paste input "ộp"
paste input "án"
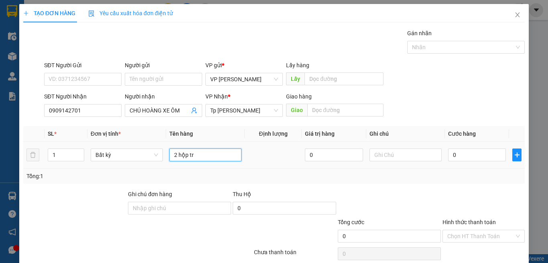
paste input "ắng"
type input "2 hộp trắng"
type input "2"
click at [78, 152] on icon "up" at bounding box center [79, 153] width 3 height 3
click at [219, 157] on input "2 hộp trắng" at bounding box center [205, 155] width 72 height 13
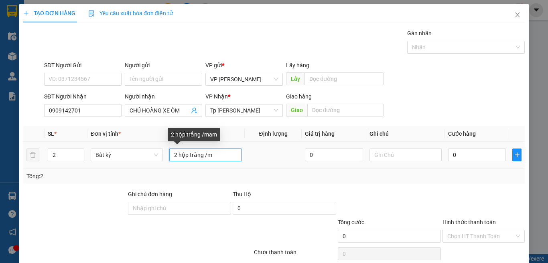
paste input "ắm"
type input "2 hộp trắng /mắm + 1BTT 160k"
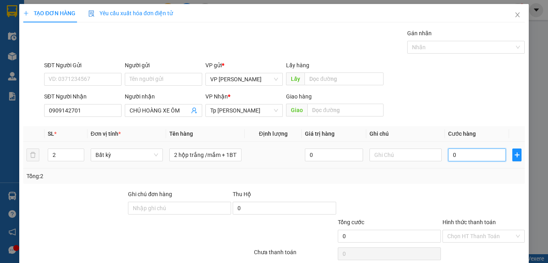
click at [449, 155] on input "0" at bounding box center [477, 155] width 58 height 13
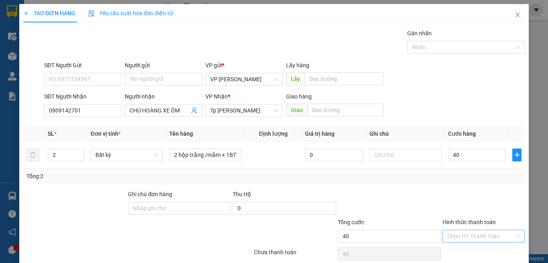
click at [471, 231] on input "Hình thức thanh toán" at bounding box center [480, 237] width 67 height 12
click at [461, 248] on div "Tại văn phòng" at bounding box center [477, 252] width 71 height 9
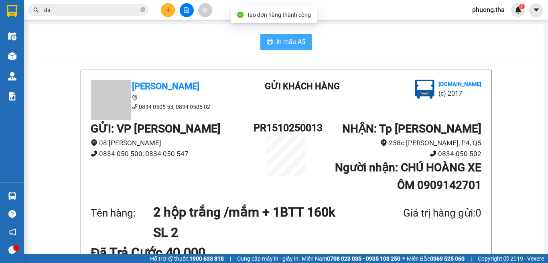
click at [299, 49] on button "In mẫu A5" at bounding box center [285, 42] width 51 height 16
click at [279, 48] on button "In mẫu A5" at bounding box center [285, 42] width 51 height 16
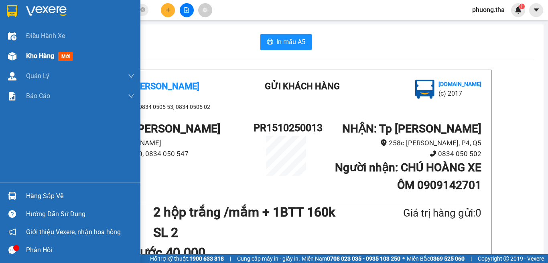
click at [18, 47] on div "Kho hàng mới" at bounding box center [70, 56] width 140 height 20
click at [43, 54] on span "Kho hàng" at bounding box center [40, 56] width 28 height 8
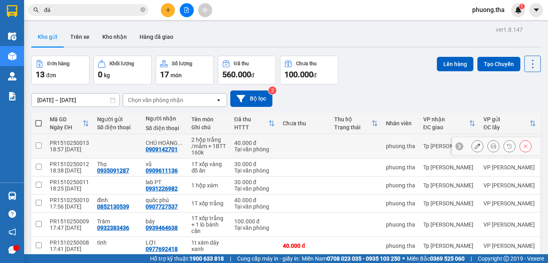
click at [472, 148] on button at bounding box center [477, 147] width 11 height 14
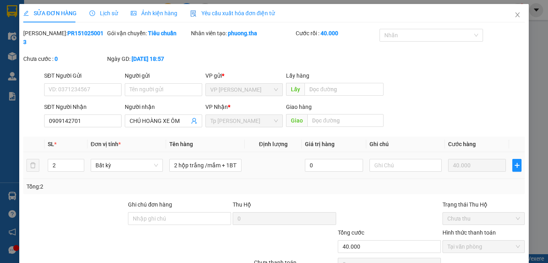
type input "0909142701"
type input "CHÚ HOÀNG XE ÔM"
type input "40.000"
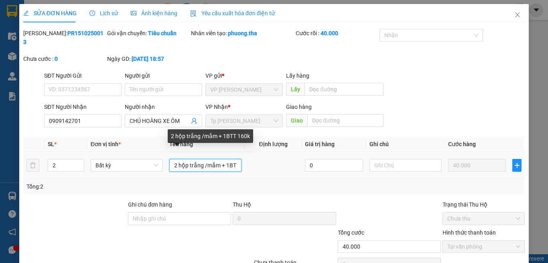
click at [239, 156] on td "2 hộp trắng /mắm + 1BTT 160k" at bounding box center [205, 165] width 79 height 27
click at [228, 159] on input "2 hộp trắng /mắm + 1BTT 160k" at bounding box center [205, 165] width 72 height 13
drag, startPoint x: 222, startPoint y: 157, endPoint x: 235, endPoint y: 154, distance: 13.1
click at [235, 159] on input "2 hộp trắng /mắm + 1BTT 160k" at bounding box center [205, 165] width 72 height 13
type input "2 hộp trắng /mắm + 1BTT 200k"
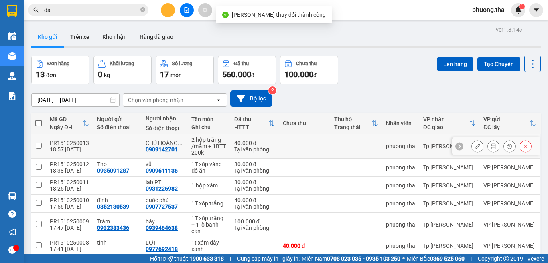
click at [490, 146] on icon at bounding box center [493, 147] width 6 height 6
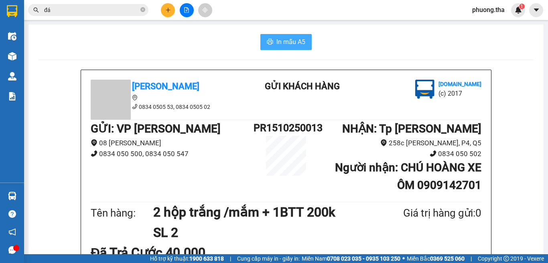
click at [278, 41] on span "In mẫu A5" at bounding box center [290, 42] width 29 height 10
drag, startPoint x: 278, startPoint y: 41, endPoint x: 289, endPoint y: 40, distance: 10.8
click at [289, 40] on span "In mẫu A5" at bounding box center [290, 42] width 29 height 10
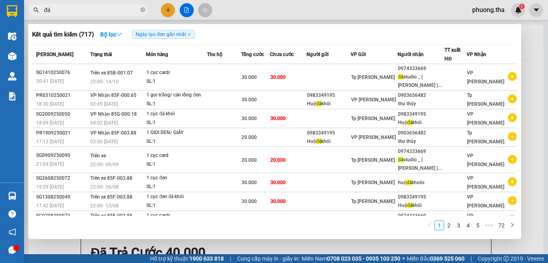
drag, startPoint x: 124, startPoint y: 10, endPoint x: 39, endPoint y: 0, distance: 85.2
click at [39, 0] on html "Kết quả tìm kiếm ( 717 ) Bộ lọc Ngày tạo đơn gần nhất Mã ĐH Trạng thái Món hàng…" at bounding box center [274, 131] width 548 height 263
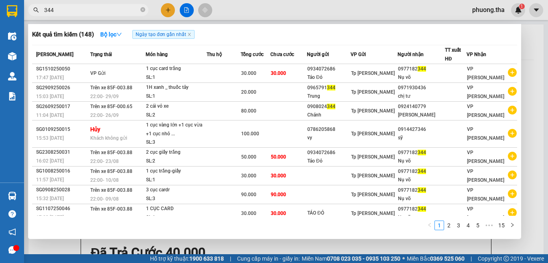
type input "344"
drag, startPoint x: 55, startPoint y: 5, endPoint x: 55, endPoint y: 15, distance: 9.6
click at [39, 9] on div "344" at bounding box center [78, 10] width 156 height 12
click at [143, 9] on icon "close-circle" at bounding box center [142, 9] width 5 height 5
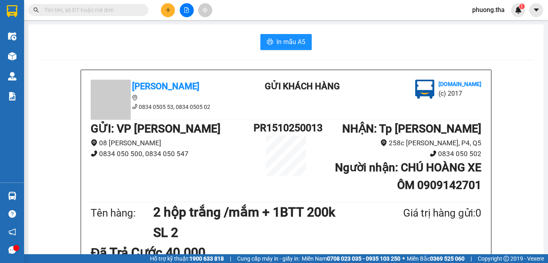
drag, startPoint x: 131, startPoint y: 8, endPoint x: 381, endPoint y: 34, distance: 251.1
click at [132, 8] on input "text" at bounding box center [91, 10] width 95 height 9
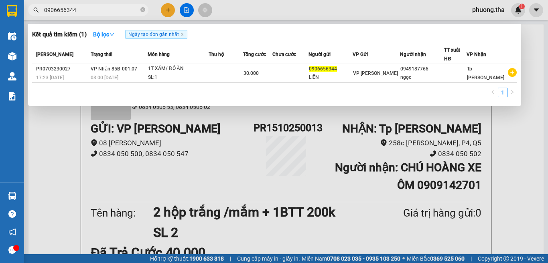
type input "0906656344"
click at [170, 10] on div at bounding box center [274, 131] width 548 height 263
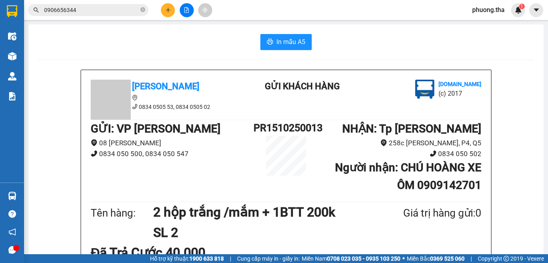
click at [170, 10] on icon "plus" at bounding box center [168, 10] width 6 height 6
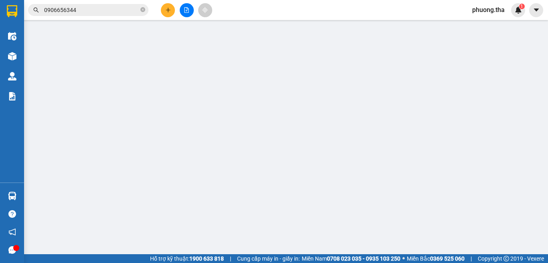
click at [170, 10] on div "TẠO ĐƠN HÀNG Yêu cầu xuất hóa đơn điện tử Transit Pickup Surcharge Ids Transit …" at bounding box center [273, 142] width 501 height 277
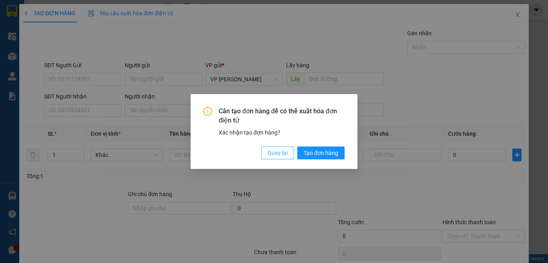
click at [263, 152] on button "Quay lại" at bounding box center [277, 153] width 33 height 13
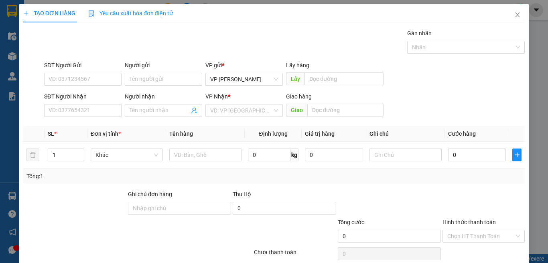
click at [225, 103] on div "VP Nhận *" at bounding box center [243, 98] width 77 height 12
click at [223, 108] on input "search" at bounding box center [241, 111] width 62 height 12
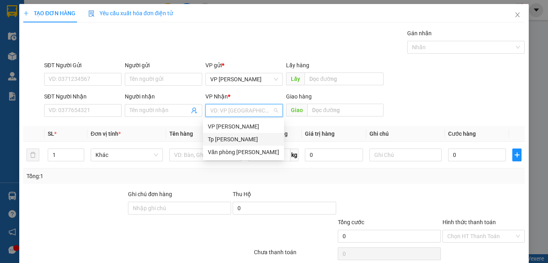
drag, startPoint x: 223, startPoint y: 140, endPoint x: 183, endPoint y: 131, distance: 41.5
click at [222, 140] on div "Tp [PERSON_NAME]" at bounding box center [243, 139] width 71 height 9
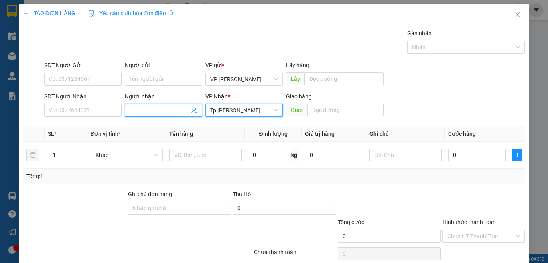
click at [162, 105] on span at bounding box center [163, 110] width 77 height 13
click at [162, 109] on input "Người nhận" at bounding box center [160, 110] width 60 height 9
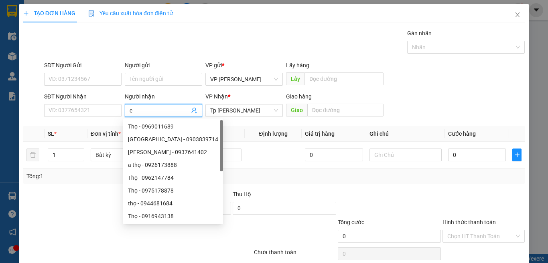
paste input "ô"
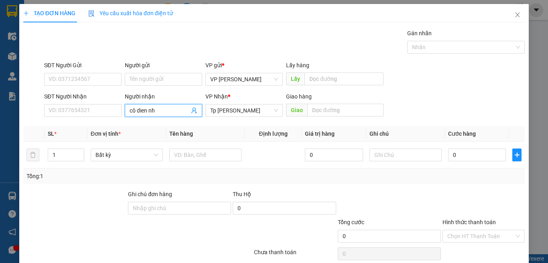
paste input "à"
type input "cô dien nhà"
click at [193, 158] on input "text" at bounding box center [205, 155] width 72 height 13
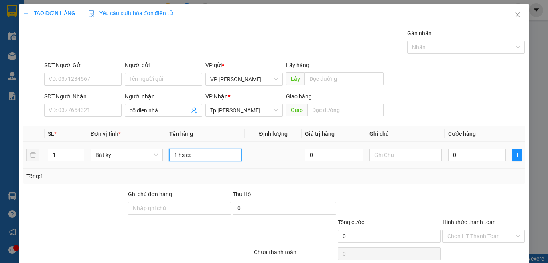
type input "1 hs cam"
click at [465, 230] on div "Chọn HT Thanh Toán" at bounding box center [483, 236] width 82 height 13
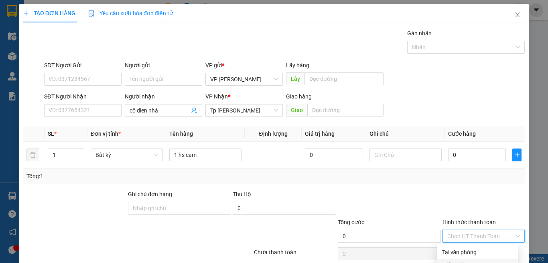
click at [458, 261] on div "Miễn phí" at bounding box center [477, 265] width 71 height 9
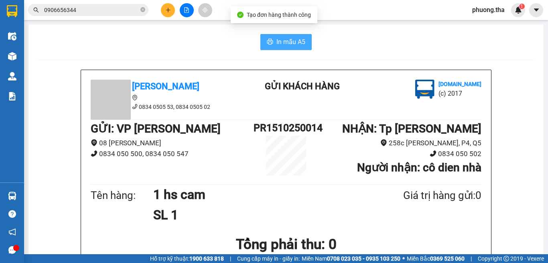
click at [300, 38] on span "In mẫu A5" at bounding box center [290, 42] width 29 height 10
click at [101, 13] on input "0906656344" at bounding box center [91, 10] width 95 height 9
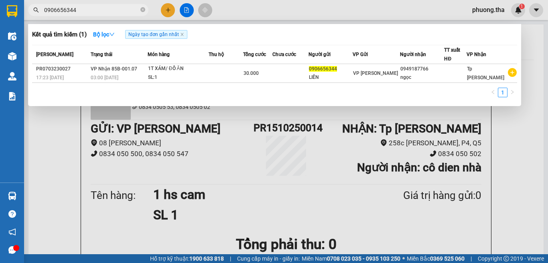
click at [101, 13] on input "0906656344" at bounding box center [91, 10] width 95 height 9
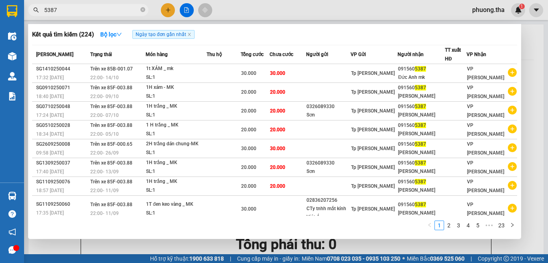
type input "5387"
click at [166, 9] on div at bounding box center [274, 131] width 548 height 263
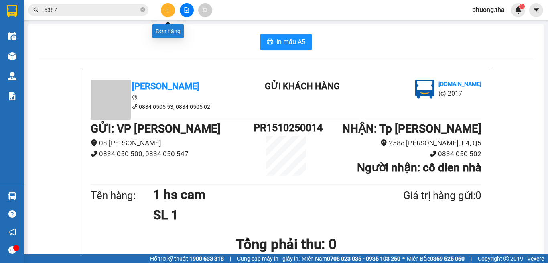
click at [171, 12] on button at bounding box center [168, 10] width 14 height 14
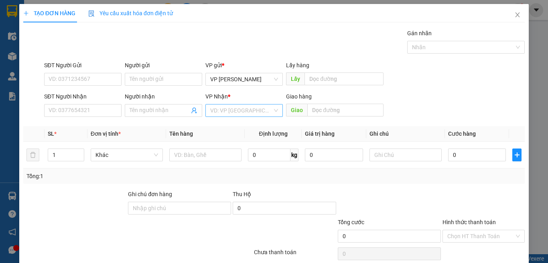
click at [230, 103] on div "VP Nhận *" at bounding box center [243, 98] width 77 height 12
click at [226, 112] on input "search" at bounding box center [241, 111] width 62 height 12
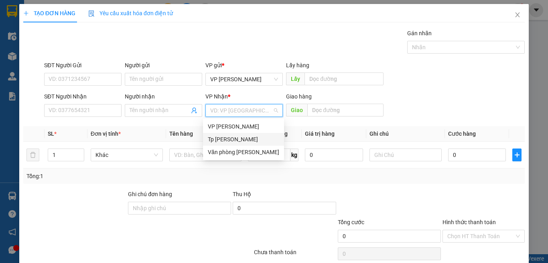
click at [226, 139] on div "Tp [PERSON_NAME]" at bounding box center [243, 139] width 71 height 9
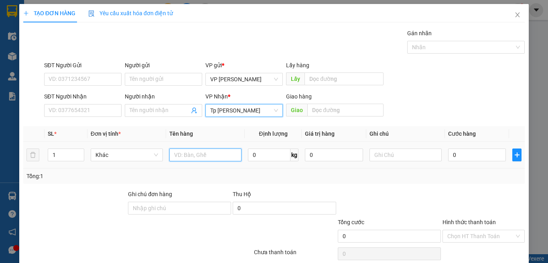
click at [201, 153] on input "text" at bounding box center [205, 155] width 72 height 13
paste input "á"
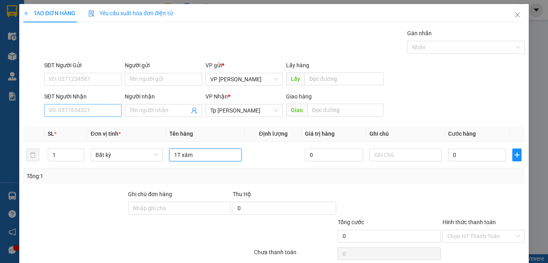
type input "1T xám"
click at [85, 108] on input "SĐT Người Nhận" at bounding box center [82, 110] width 77 height 13
type input "0937801234"
click at [93, 112] on input "0937801234" at bounding box center [82, 110] width 77 height 13
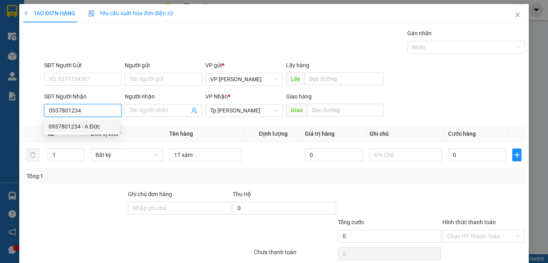
click at [89, 125] on div "0937801234 - A Đức" at bounding box center [82, 126] width 67 height 9
type input "A Đức"
type input "0937801234"
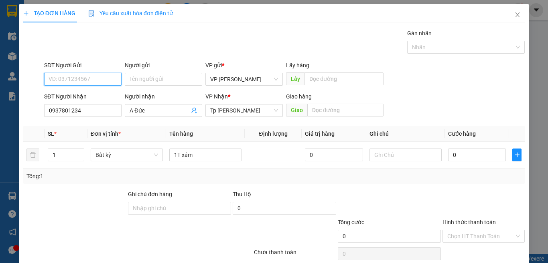
click at [91, 77] on input "SĐT Người Gửi" at bounding box center [82, 79] width 77 height 13
click at [88, 108] on div "0816888479 - THÙY" at bounding box center [82, 108] width 67 height 9
type input "0816888479"
type input "THÙY"
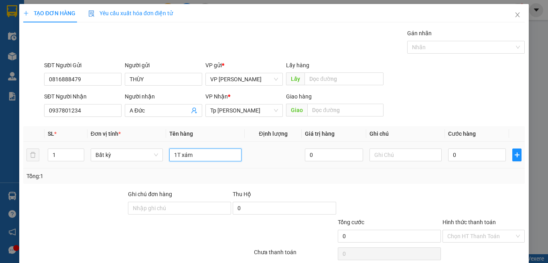
click at [206, 154] on input "1T xám" at bounding box center [205, 155] width 72 height 13
paste input "đ"
paste input "ò"
paste input "ồ"
paste input "ă"
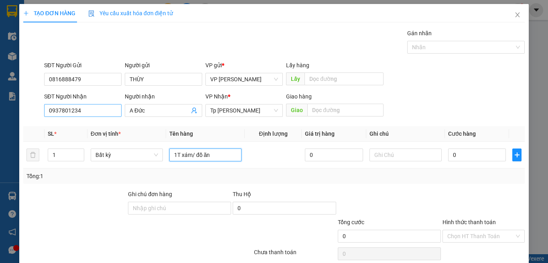
type input "1T xám/ đồ ăn"
click at [109, 113] on input "0937801234" at bounding box center [82, 110] width 77 height 13
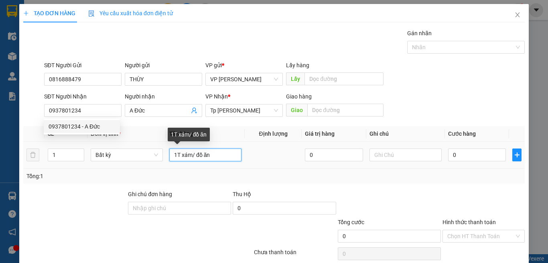
click at [231, 160] on input "1T xám/ đồ ăn" at bounding box center [205, 155] width 72 height 13
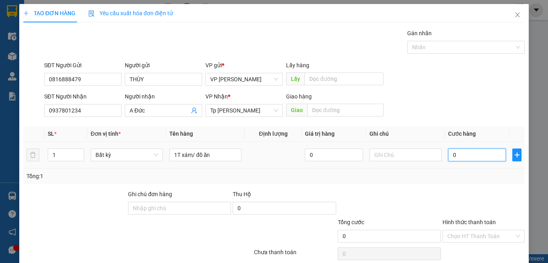
click at [465, 153] on input "0" at bounding box center [477, 155] width 58 height 13
type input "4"
type input "40"
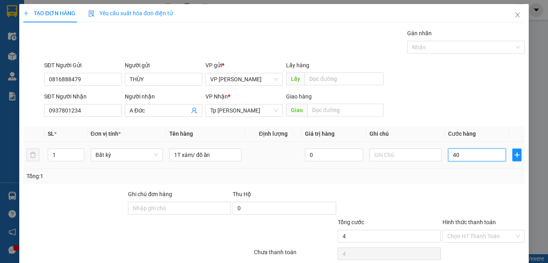
type input "40"
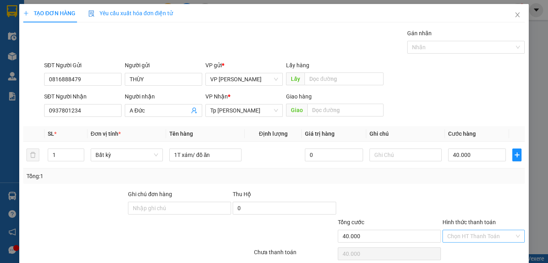
click at [457, 231] on input "Hình thức thanh toán" at bounding box center [480, 237] width 67 height 12
click at [456, 248] on div "Tại văn phòng" at bounding box center [477, 252] width 71 height 9
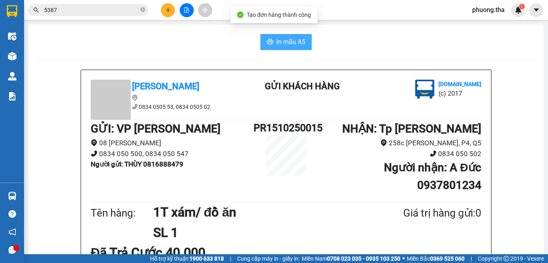
drag, startPoint x: 291, startPoint y: 46, endPoint x: 318, endPoint y: 34, distance: 29.8
click at [314, 35] on div "In mẫu A5" at bounding box center [286, 42] width 496 height 16
click at [280, 44] on span "In mẫu A5" at bounding box center [290, 42] width 29 height 10
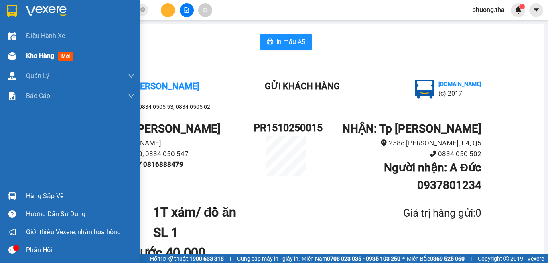
click at [18, 54] on div at bounding box center [12, 56] width 14 height 14
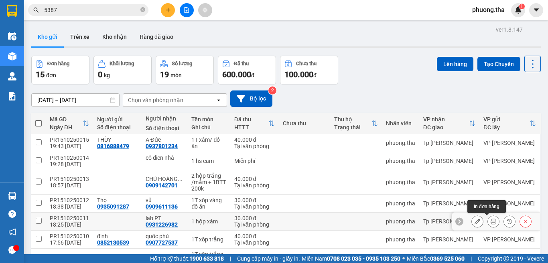
click at [490, 219] on icon at bounding box center [493, 222] width 6 height 6
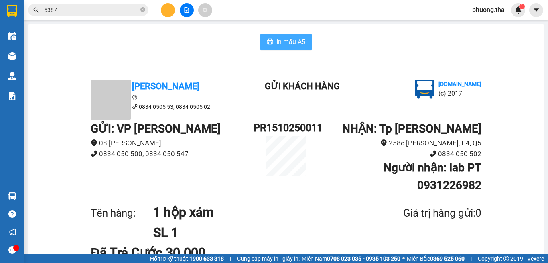
click at [289, 44] on span "In mẫu A5" at bounding box center [290, 42] width 29 height 10
click at [166, 12] on icon "plus" at bounding box center [168, 10] width 6 height 6
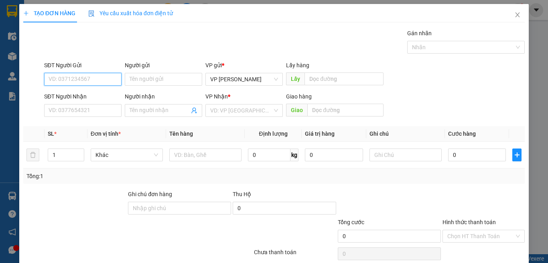
click at [112, 84] on input "SĐT Người Gửi" at bounding box center [82, 79] width 77 height 13
type input "0834050547"
click at [111, 78] on input "0834050547" at bounding box center [82, 79] width 77 height 13
click at [97, 97] on div "0834050547 - Hàng Tc cước R" at bounding box center [86, 95] width 75 height 9
type input "Hàng Tc cước R"
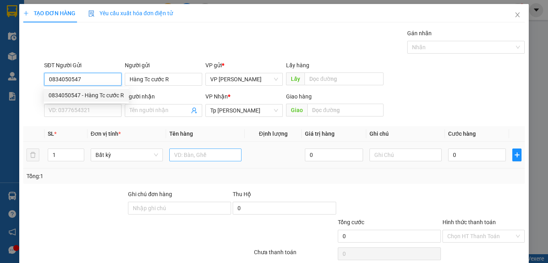
type input "0834050547"
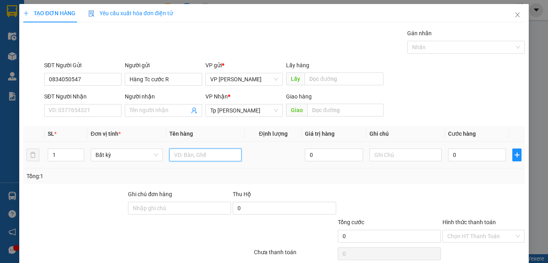
click at [199, 153] on input "text" at bounding box center [205, 155] width 72 height 13
paste input "àn"
paste input "úo"
paste input "ướ"
type input "Hàng TC cước R"
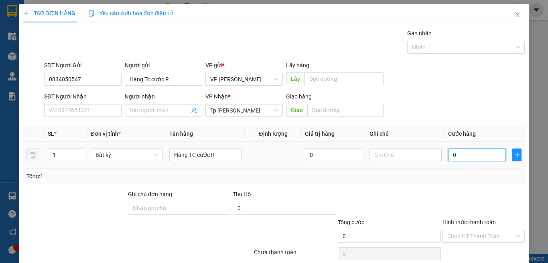
click at [448, 154] on input "0" at bounding box center [477, 155] width 58 height 13
type input "1"
type input "13"
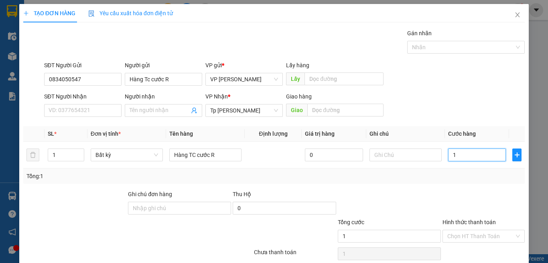
type input "13"
type input "130"
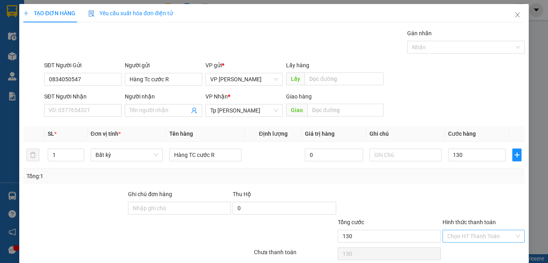
click at [452, 231] on input "Hình thức thanh toán" at bounding box center [480, 237] width 67 height 12
type input "130.000"
drag, startPoint x: 456, startPoint y: 219, endPoint x: 440, endPoint y: 236, distance: 23.3
click at [454, 246] on div "Tại văn phòng" at bounding box center [477, 252] width 81 height 13
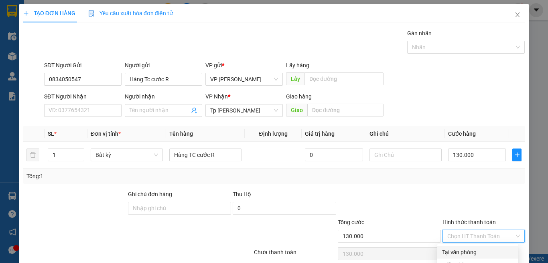
type input "0"
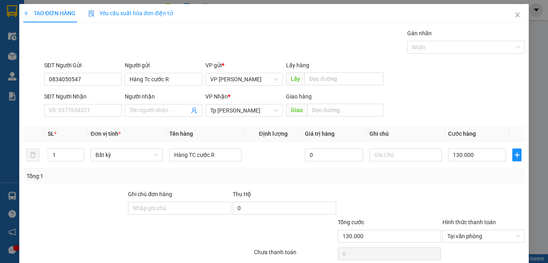
type input "0"
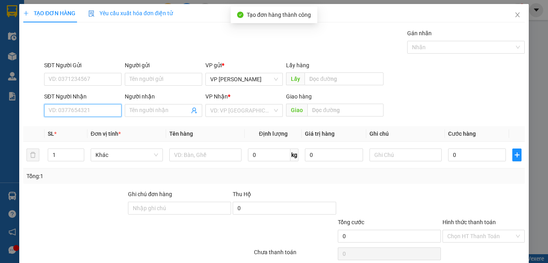
click at [89, 104] on input "SĐT Người Nhận" at bounding box center [82, 110] width 77 height 13
type input "0834050578"
click at [103, 104] on input "0834050578" at bounding box center [82, 110] width 77 height 13
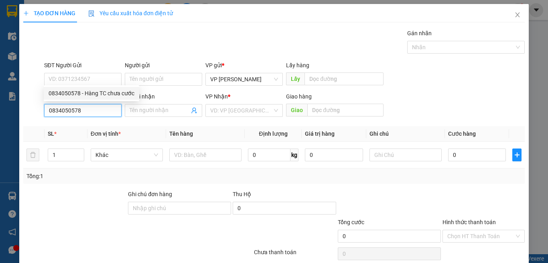
click at [97, 104] on input "0834050578" at bounding box center [82, 110] width 77 height 13
drag, startPoint x: 97, startPoint y: 95, endPoint x: 196, endPoint y: 124, distance: 102.5
click at [98, 96] on div "0834050578 - Hàng TC chưa cước" at bounding box center [92, 93] width 86 height 9
type input "Hàng TC chưa cước"
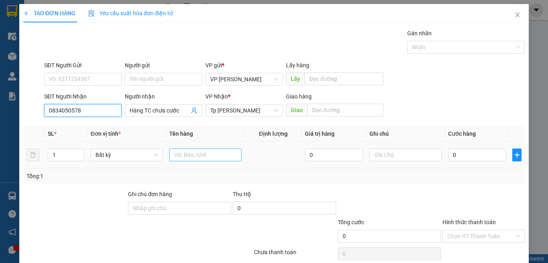
type input "0834050578"
click at [196, 149] on input "text" at bounding box center [205, 155] width 72 height 13
paste input "àn"
paste input "ư"
paste input "ướ"
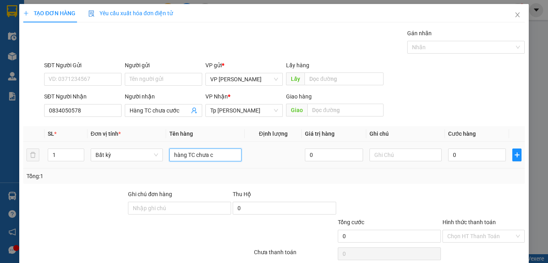
paste input "ướ"
click at [481, 149] on input "0" at bounding box center [477, 155] width 58 height 13
click at [233, 149] on input "hàng TC chưa cước" at bounding box center [205, 155] width 72 height 13
type input "hàng TC chưa cước=0"
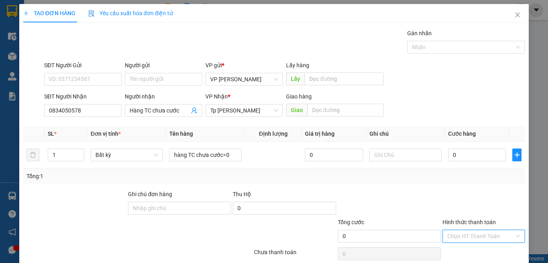
click at [467, 231] on input "Hình thức thanh toán" at bounding box center [480, 237] width 67 height 12
click at [464, 261] on div "Miễn phí" at bounding box center [477, 265] width 71 height 9
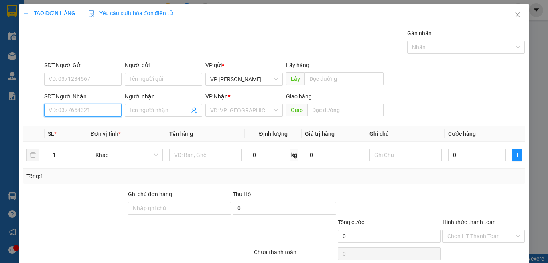
click at [100, 104] on input "SĐT Người Nhận" at bounding box center [82, 110] width 77 height 13
click at [110, 96] on div "0932670830 - đông" at bounding box center [82, 93] width 67 height 9
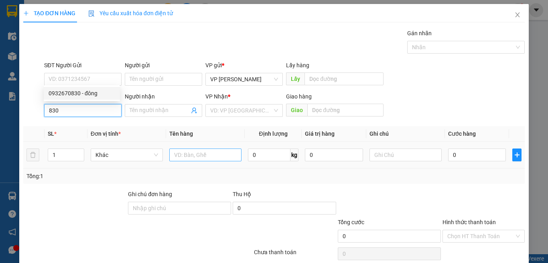
type input "0932670830"
type input "đông"
type input "0932670830"
click at [192, 149] on input "text" at bounding box center [205, 155] width 72 height 13
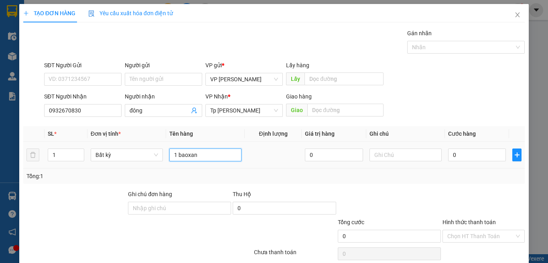
type input "1 baoxanh"
click at [185, 149] on input "1 baoxanh" at bounding box center [205, 155] width 72 height 13
click at [479, 149] on input "0" at bounding box center [477, 155] width 58 height 13
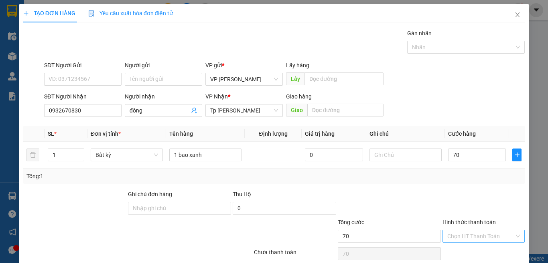
click at [458, 231] on input "Hình thức thanh toán" at bounding box center [480, 237] width 67 height 12
drag, startPoint x: 460, startPoint y: 216, endPoint x: 473, endPoint y: 236, distance: 24.0
click at [459, 248] on div "Tại văn phòng" at bounding box center [477, 252] width 71 height 9
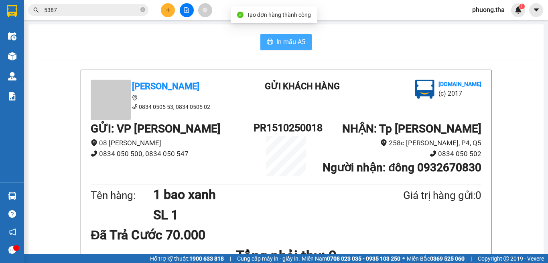
click at [291, 43] on span "In mẫu A5" at bounding box center [290, 42] width 29 height 10
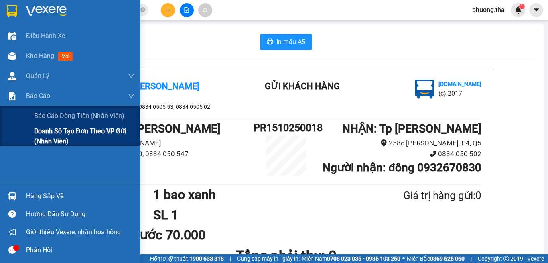
click at [41, 138] on span "Doanh số tạo đơn theo VP gửi (nhân viên)" at bounding box center [84, 136] width 100 height 20
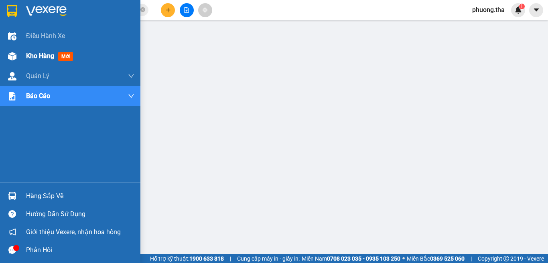
click at [21, 57] on div "Kho hàng mới" at bounding box center [70, 56] width 140 height 20
click at [26, 54] on span "Kho hàng" at bounding box center [40, 56] width 28 height 8
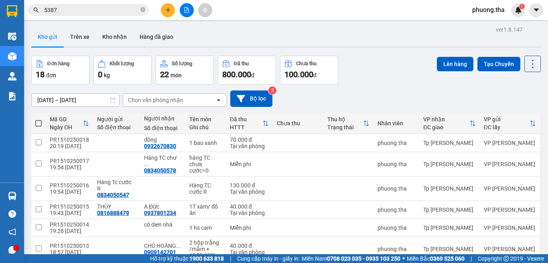
click at [37, 122] on span at bounding box center [38, 123] width 6 height 6
click at [39, 120] on input "checkbox" at bounding box center [39, 120] width 0 height 0
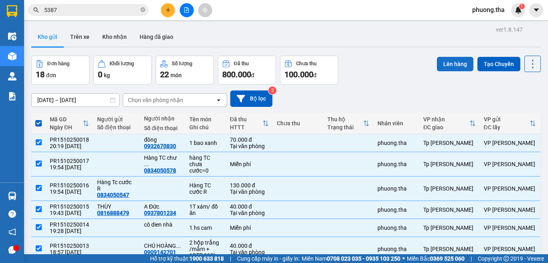
click at [452, 63] on button "Lên hàng" at bounding box center [455, 64] width 36 height 14
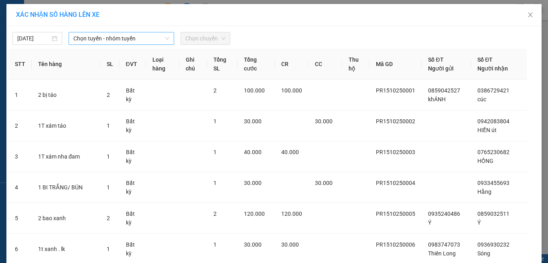
click at [76, 35] on span "Chọn tuyến - nhóm tuyến" at bounding box center [121, 38] width 96 height 12
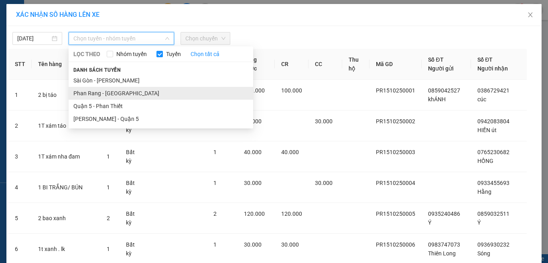
click at [86, 94] on li "Phan Rang - [GEOGRAPHIC_DATA]" at bounding box center [161, 93] width 184 height 13
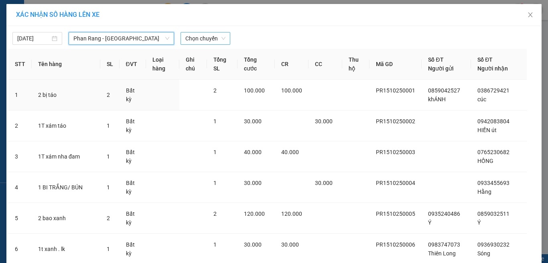
click at [193, 39] on span "Chọn chuyến" at bounding box center [205, 38] width 40 height 12
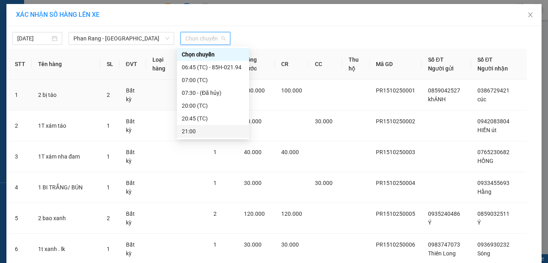
click at [200, 131] on div "21:00" at bounding box center [213, 131] width 63 height 9
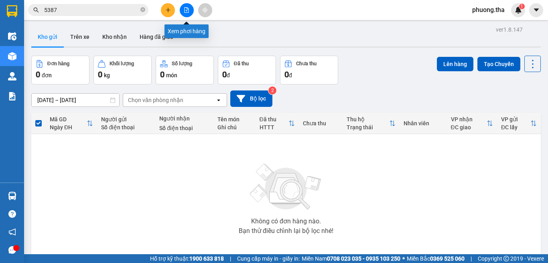
click at [188, 5] on button at bounding box center [187, 10] width 14 height 14
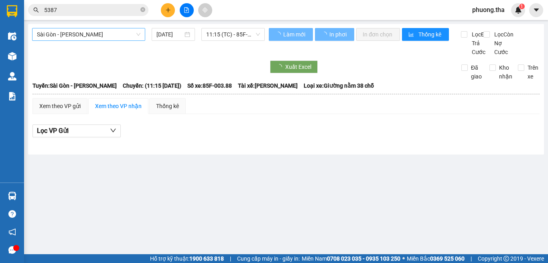
click at [97, 33] on span "Sài Gòn - [PERSON_NAME]" at bounding box center [88, 34] width 103 height 12
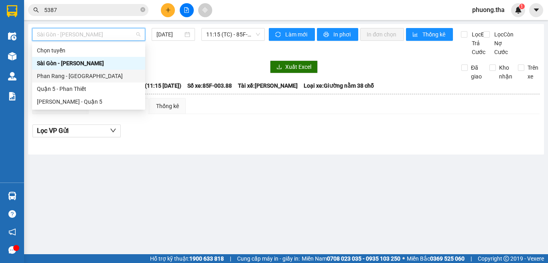
click at [60, 77] on div "Phan Rang - [GEOGRAPHIC_DATA]" at bounding box center [88, 76] width 103 height 9
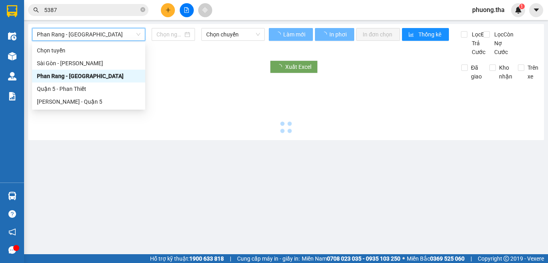
type input "[DATE]"
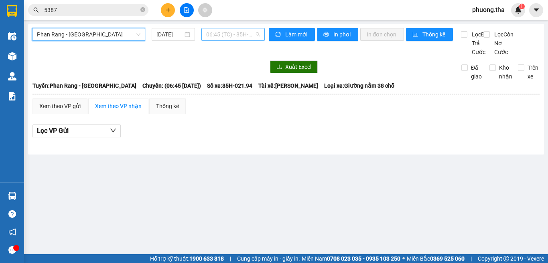
click at [221, 31] on span "06:45 (TC) - 85H-021.94" at bounding box center [233, 34] width 54 height 12
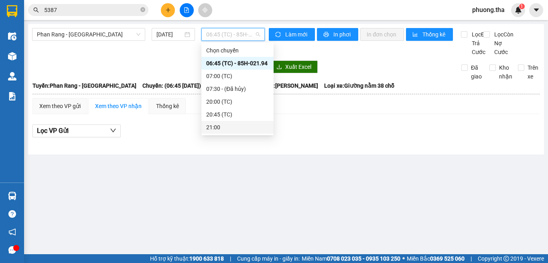
click at [216, 129] on div "21:00" at bounding box center [237, 127] width 63 height 9
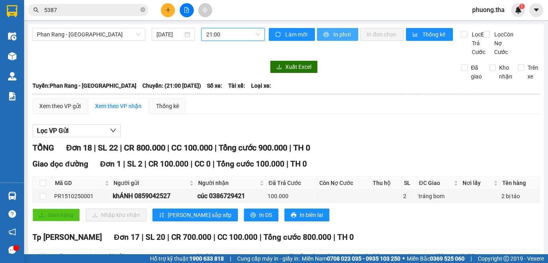
click at [328, 34] on button "In phơi" at bounding box center [337, 34] width 41 height 13
click at [117, 14] on input "5387" at bounding box center [91, 10] width 95 height 9
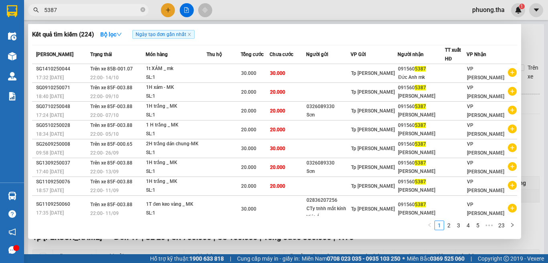
click at [116, 14] on input "5387" at bounding box center [91, 10] width 95 height 9
